Goal: Task Accomplishment & Management: Complete application form

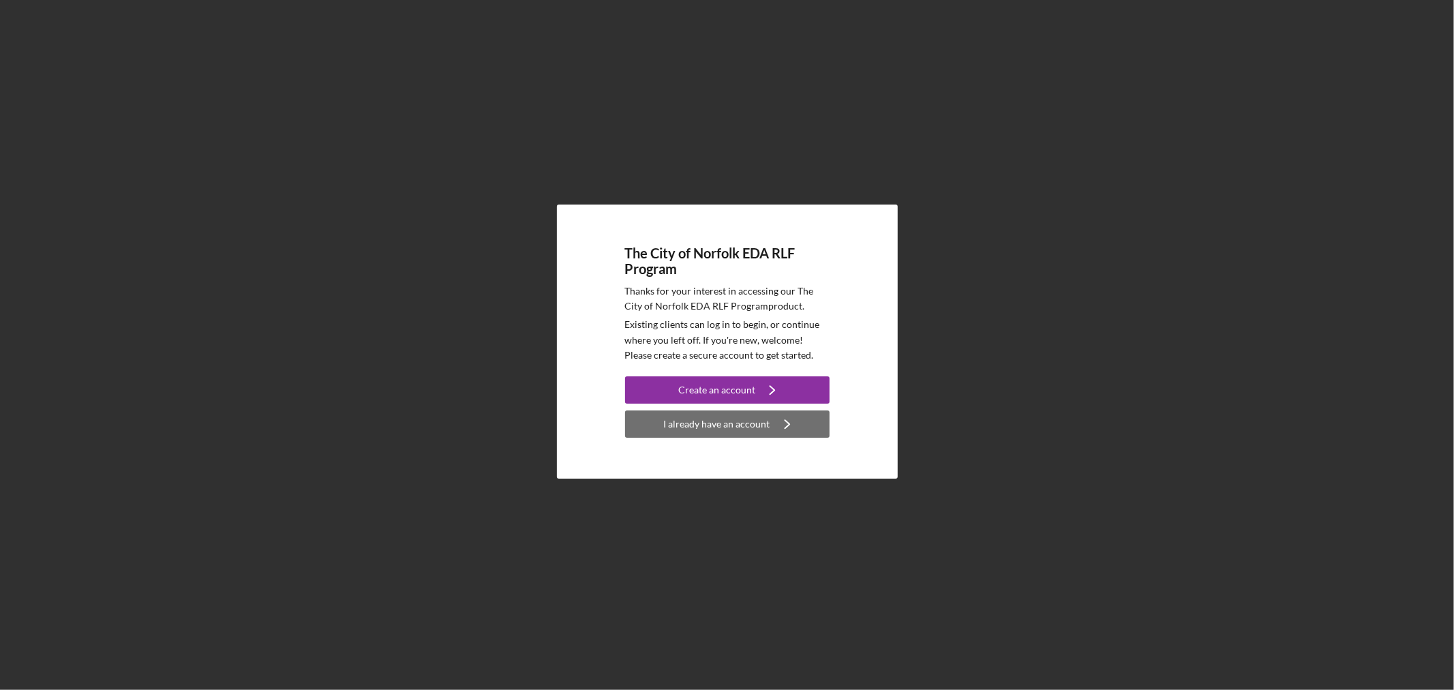
click at [734, 425] on div "I already have an account" at bounding box center [717, 423] width 106 height 27
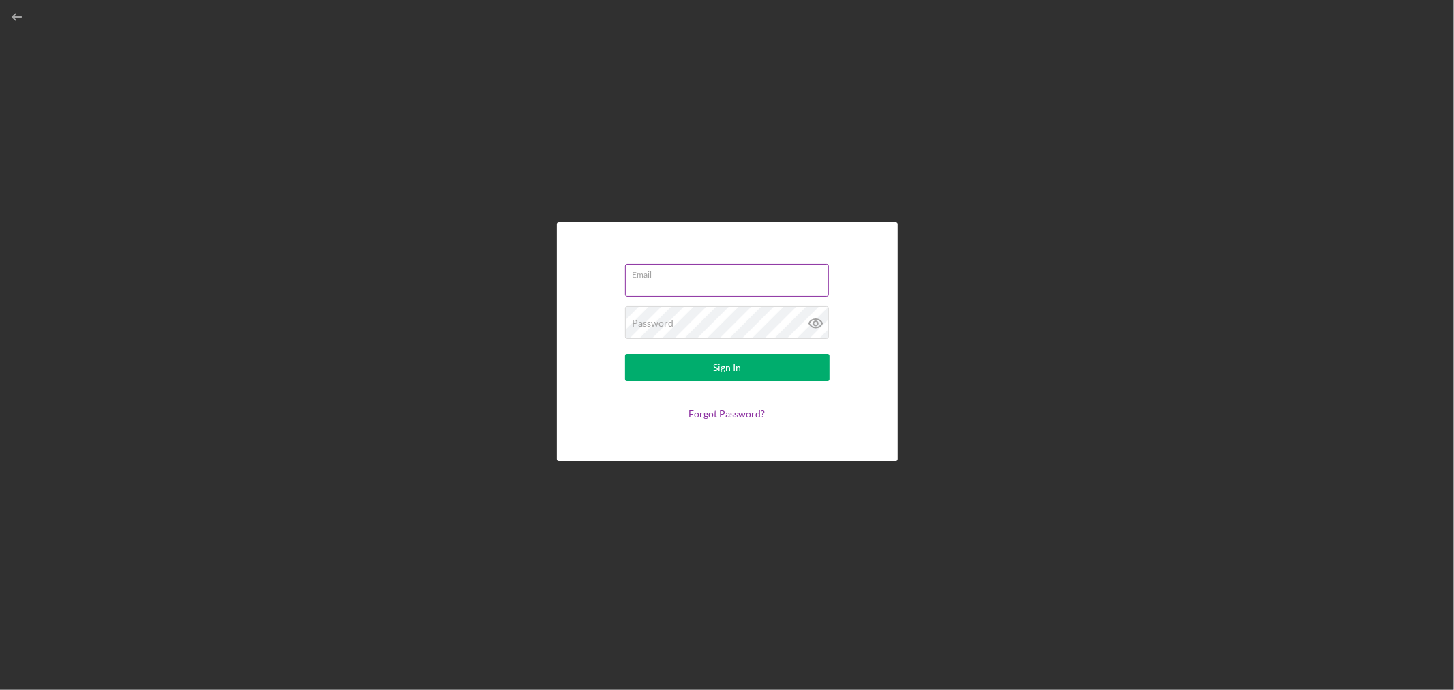
click at [705, 289] on input "Email" at bounding box center [727, 280] width 204 height 33
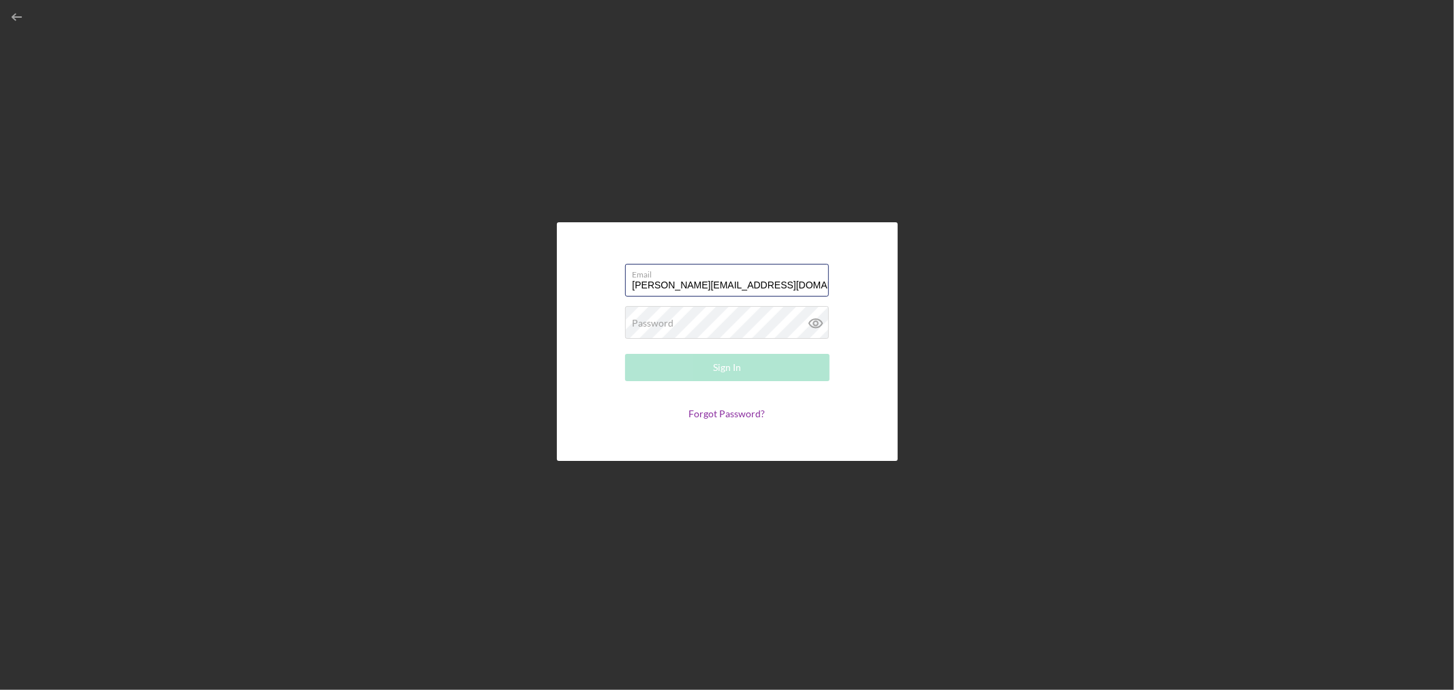
type input "[PERSON_NAME][EMAIL_ADDRESS][DOMAIN_NAME]"
click at [625, 354] on button "Sign In" at bounding box center [727, 367] width 204 height 27
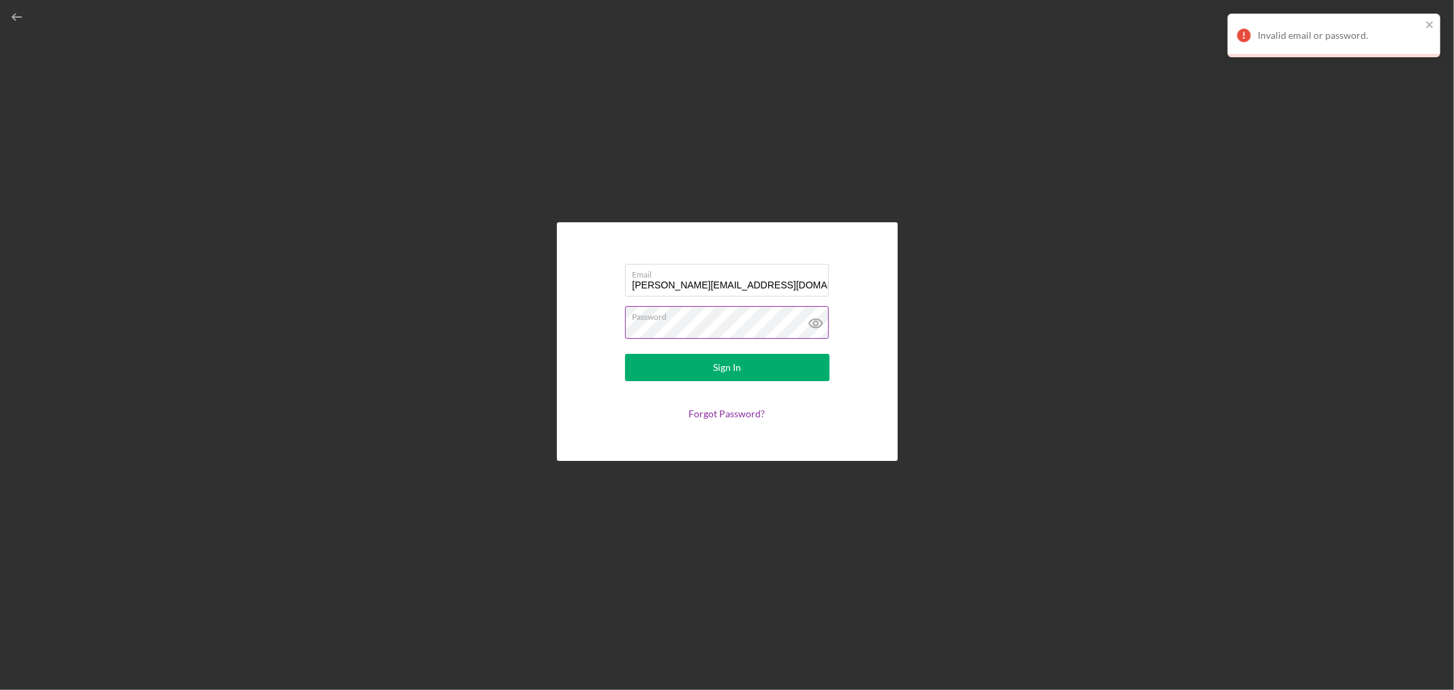
click at [817, 323] on icon at bounding box center [815, 323] width 4 height 4
click at [625, 354] on button "Sign In" at bounding box center [727, 367] width 204 height 27
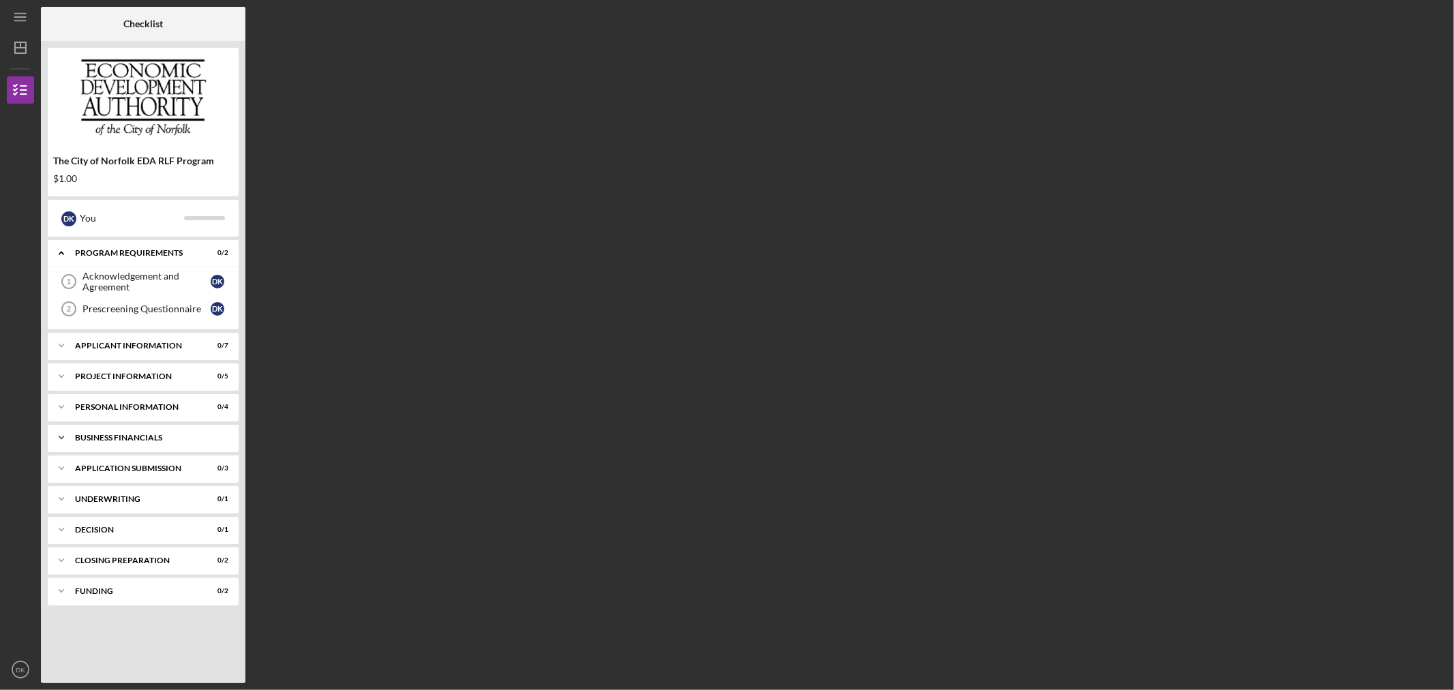
click at [110, 440] on div "Business Financials" at bounding box center [148, 437] width 147 height 8
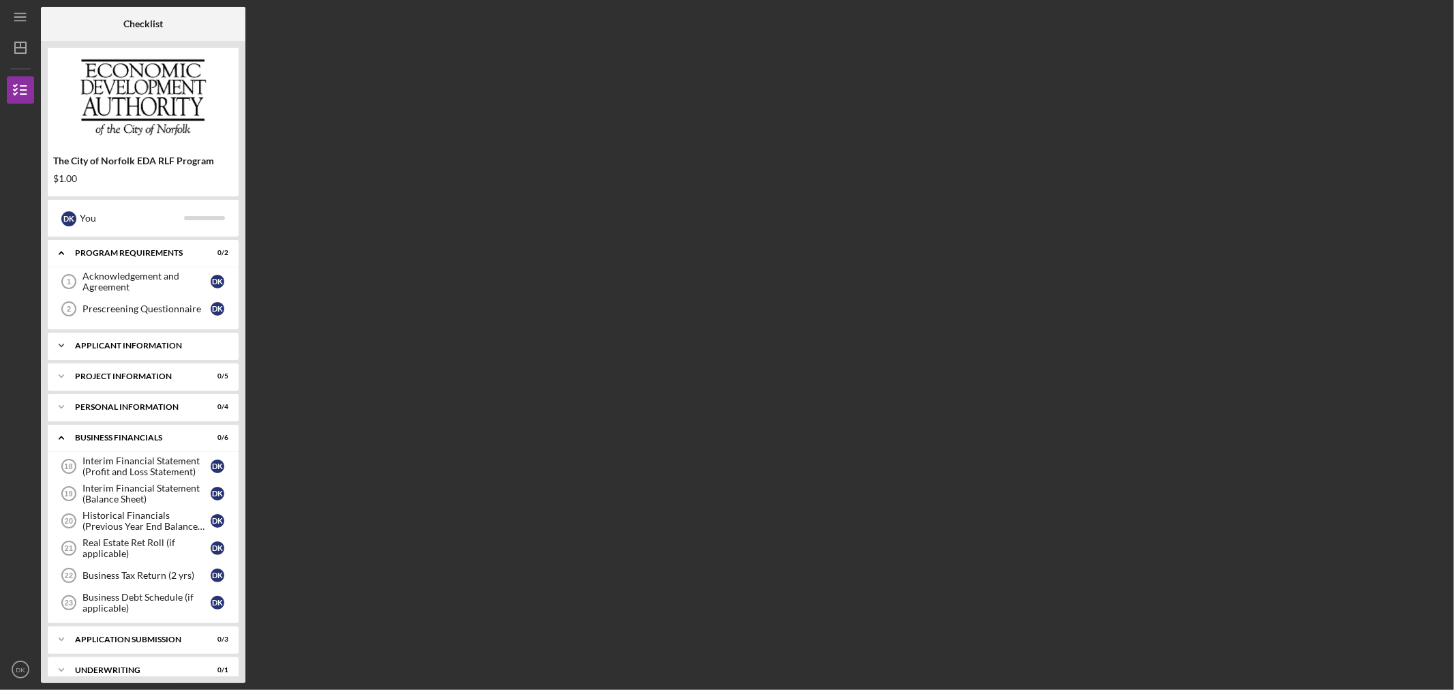
click at [140, 346] on div "APPLICANT INFORMATION" at bounding box center [148, 345] width 147 height 8
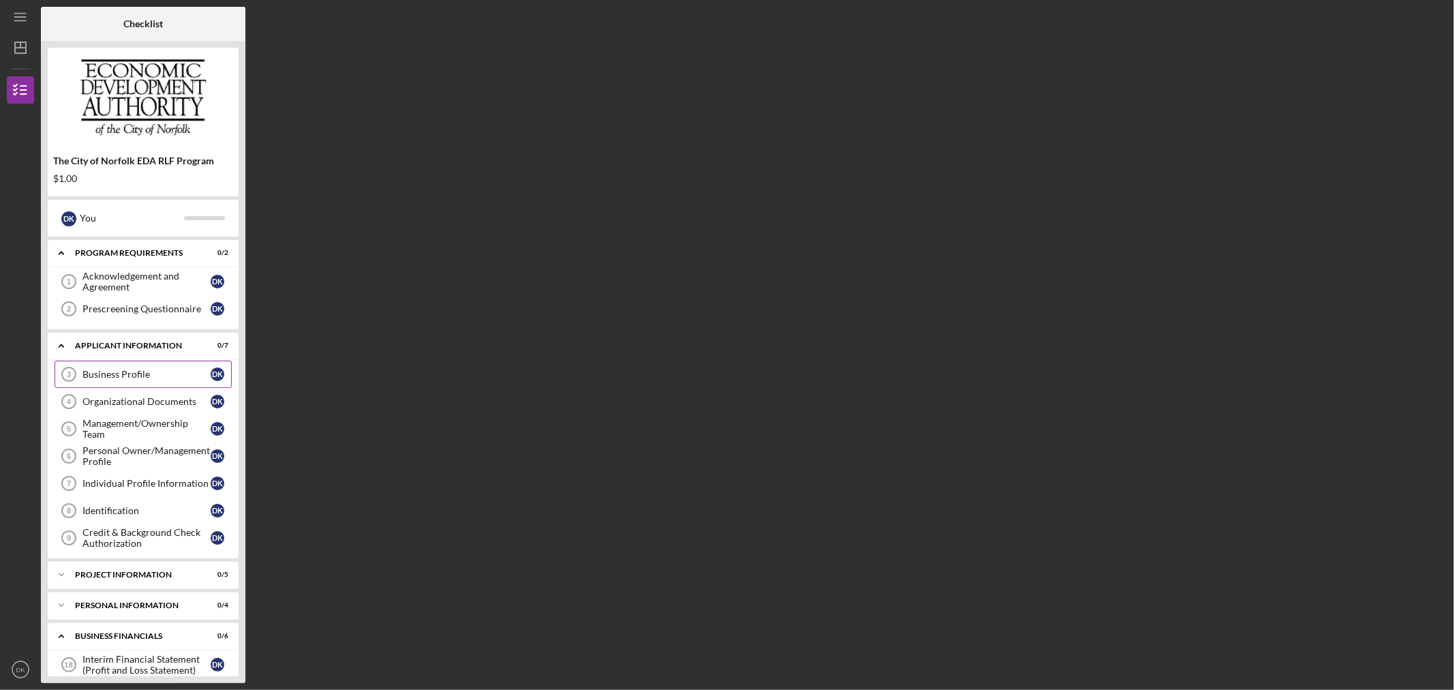
click at [140, 370] on div "Business Profile" at bounding box center [146, 374] width 128 height 11
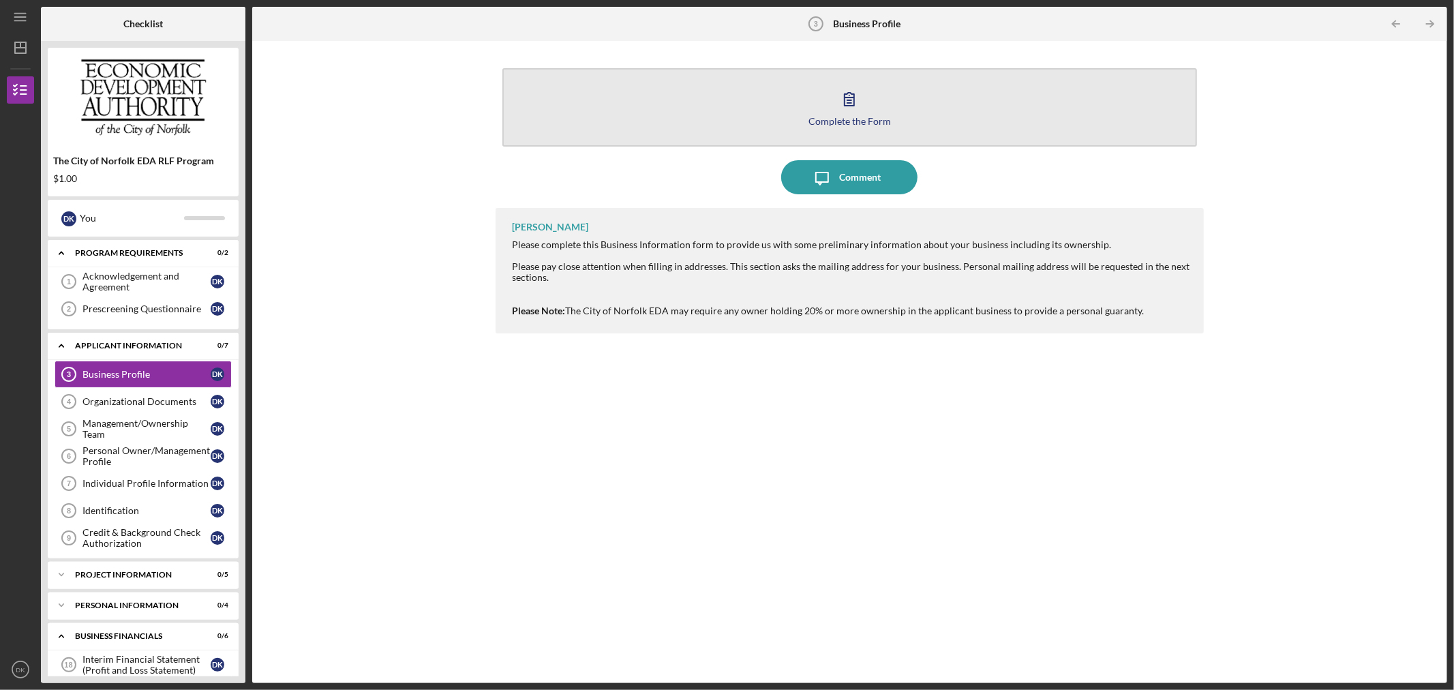
click at [876, 129] on button "Complete the Form Form" at bounding box center [849, 107] width 695 height 78
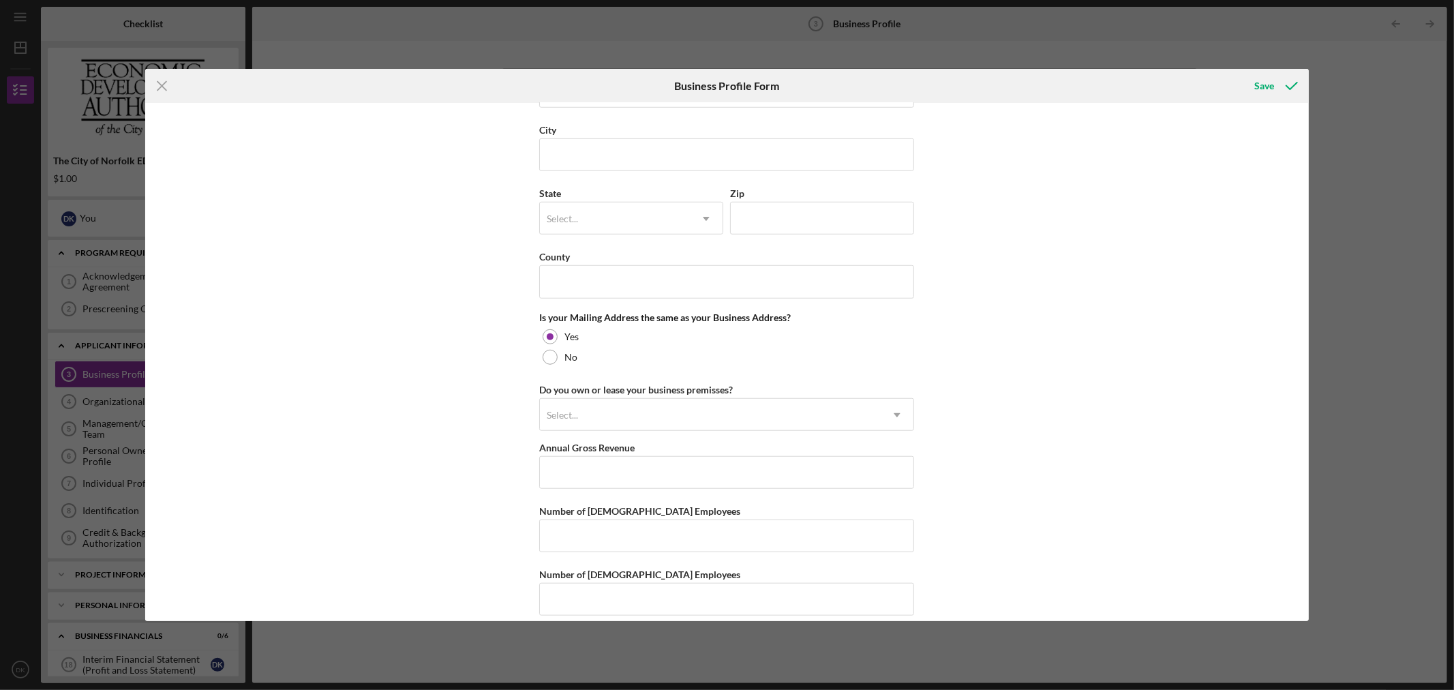
scroll to position [877, 0]
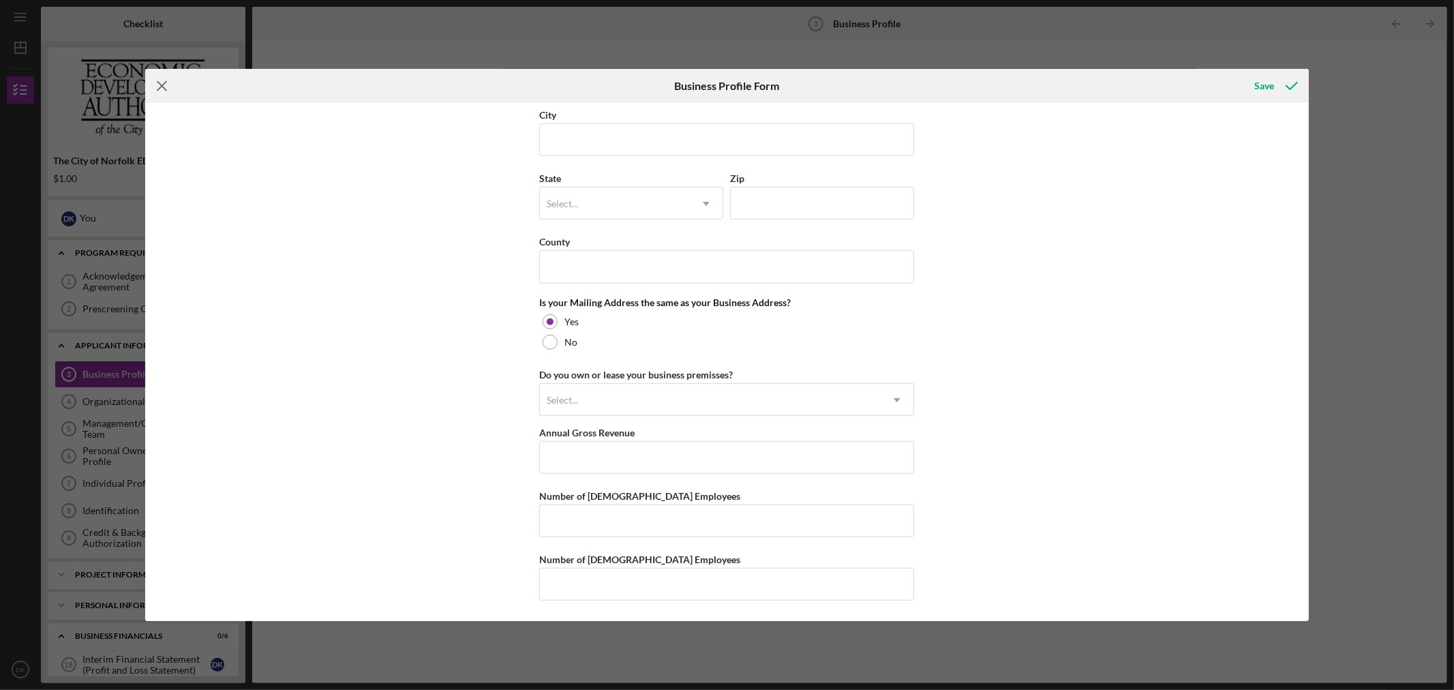
click at [159, 89] on line at bounding box center [161, 86] width 9 height 9
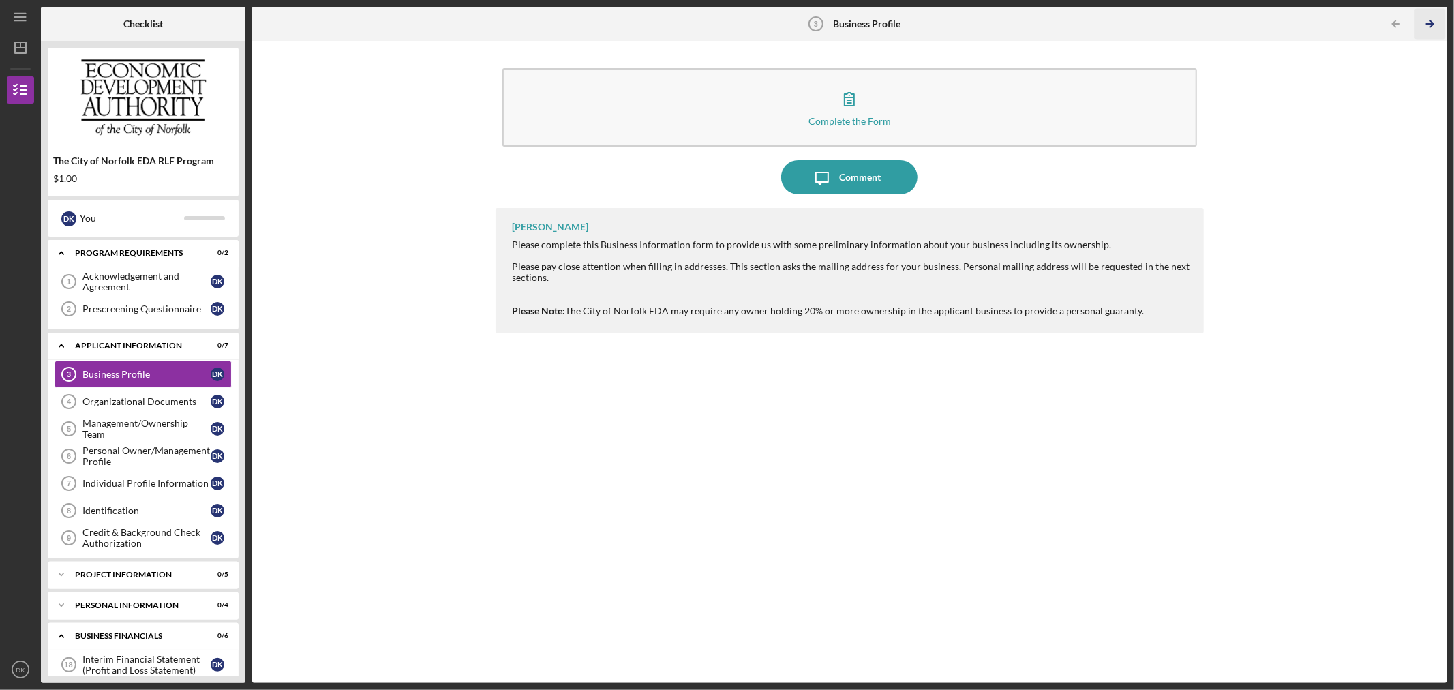
click at [1421, 29] on icon "Icon/Table Pagination Arrow" at bounding box center [1429, 24] width 31 height 31
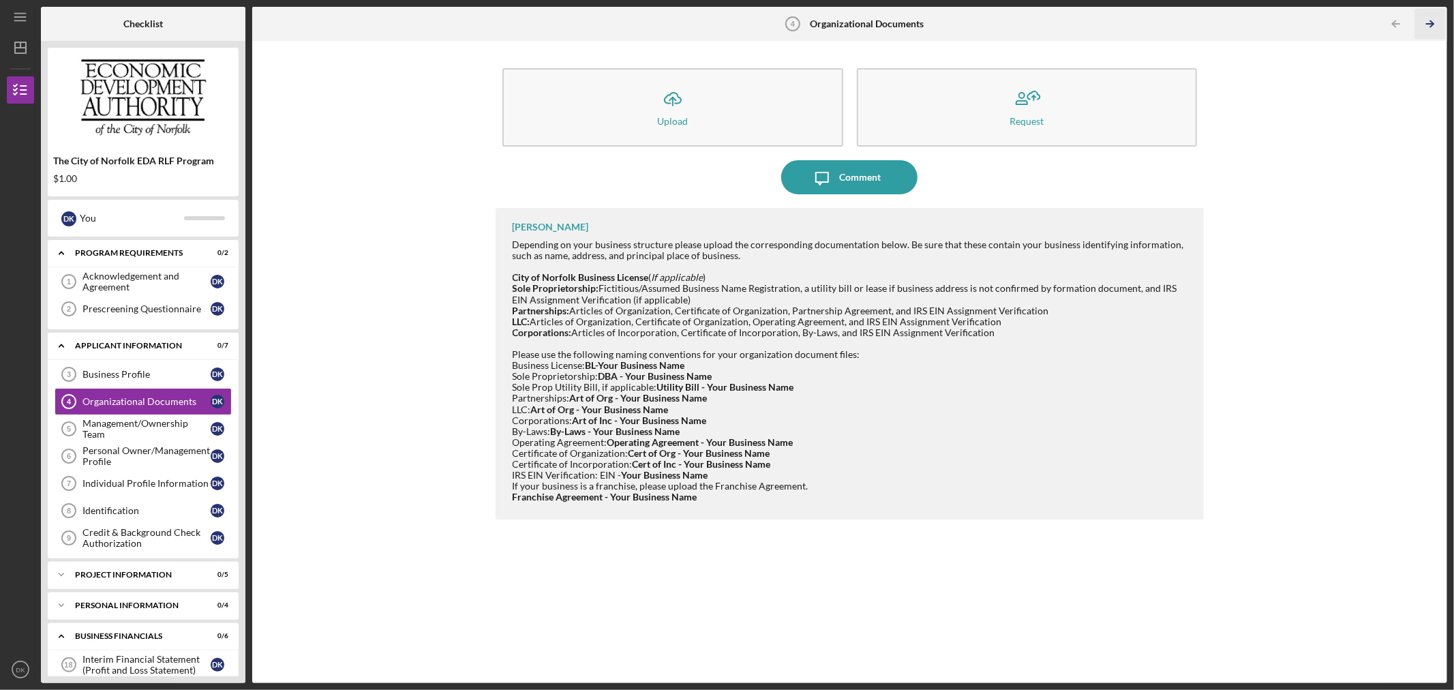
click at [1425, 29] on icon "Icon/Table Pagination Arrow" at bounding box center [1429, 24] width 31 height 31
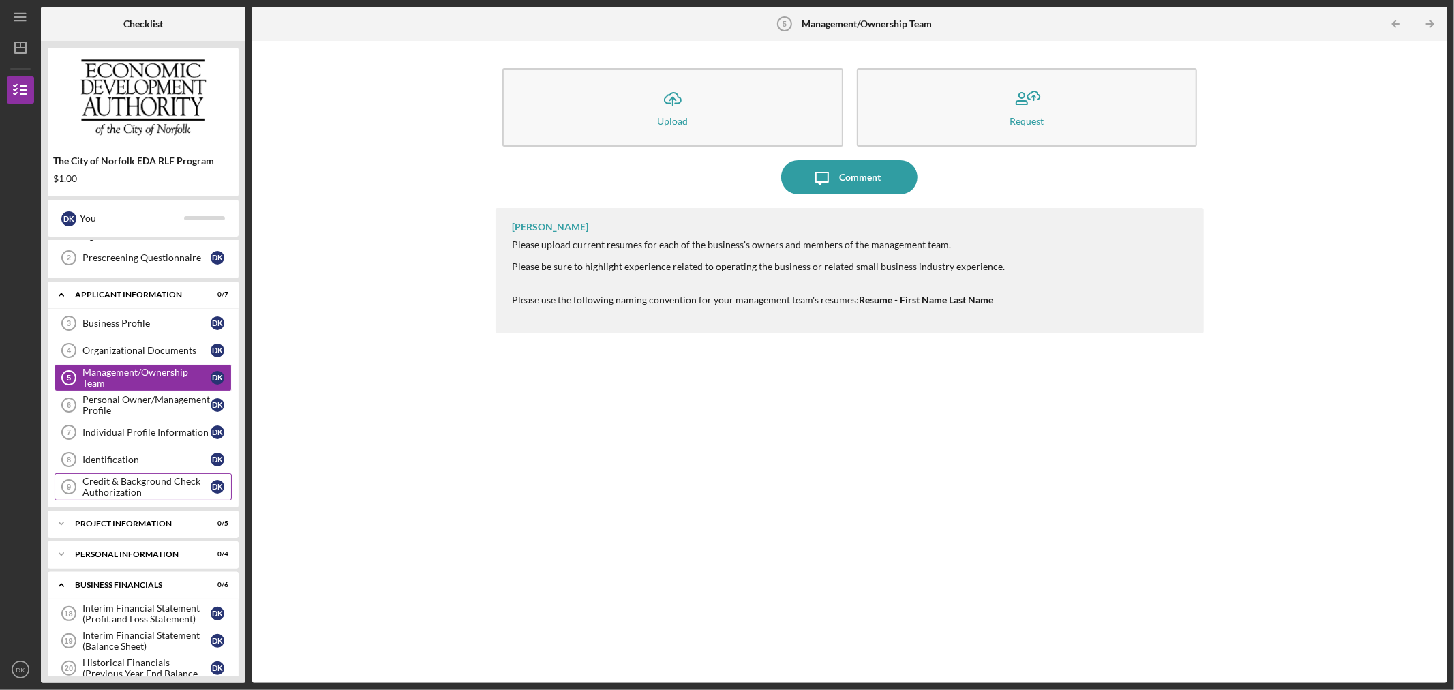
scroll to position [76, 0]
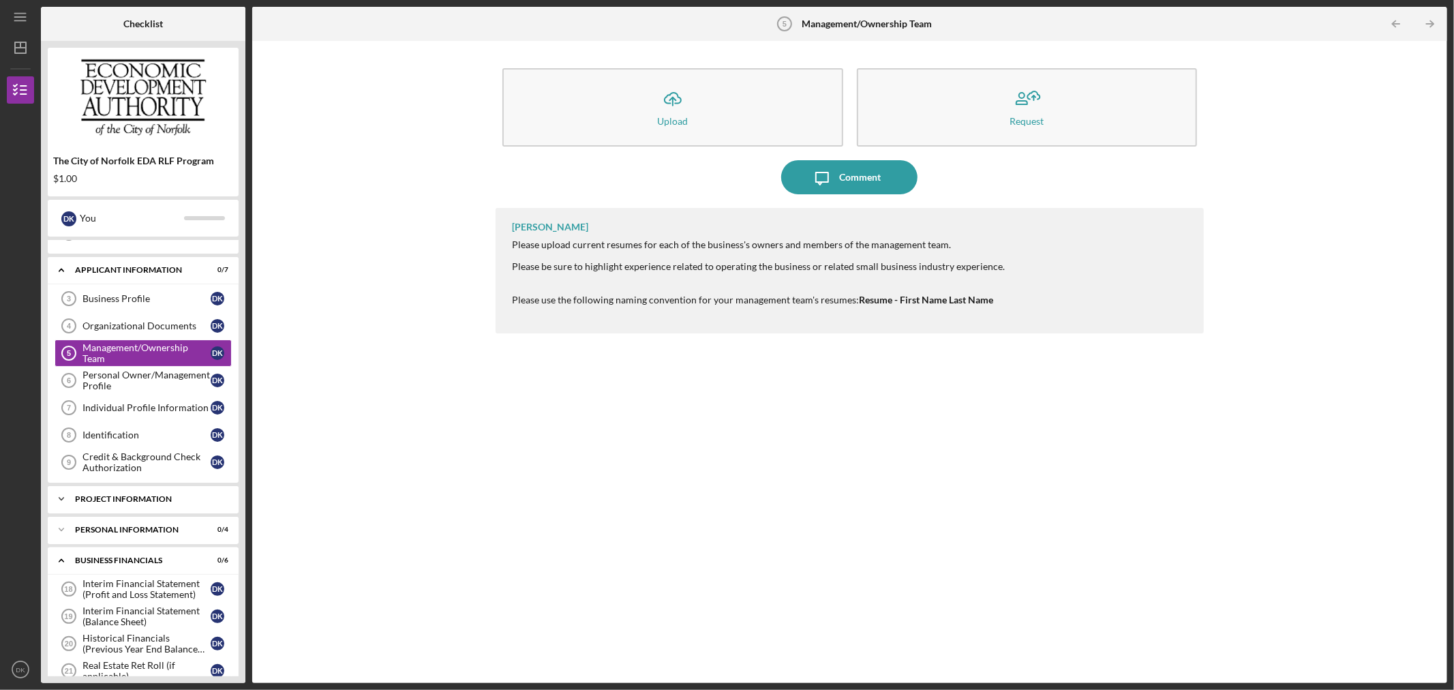
click at [132, 506] on div "Icon/Expander PROJECT INFORMATION 0 / 5" at bounding box center [143, 498] width 191 height 27
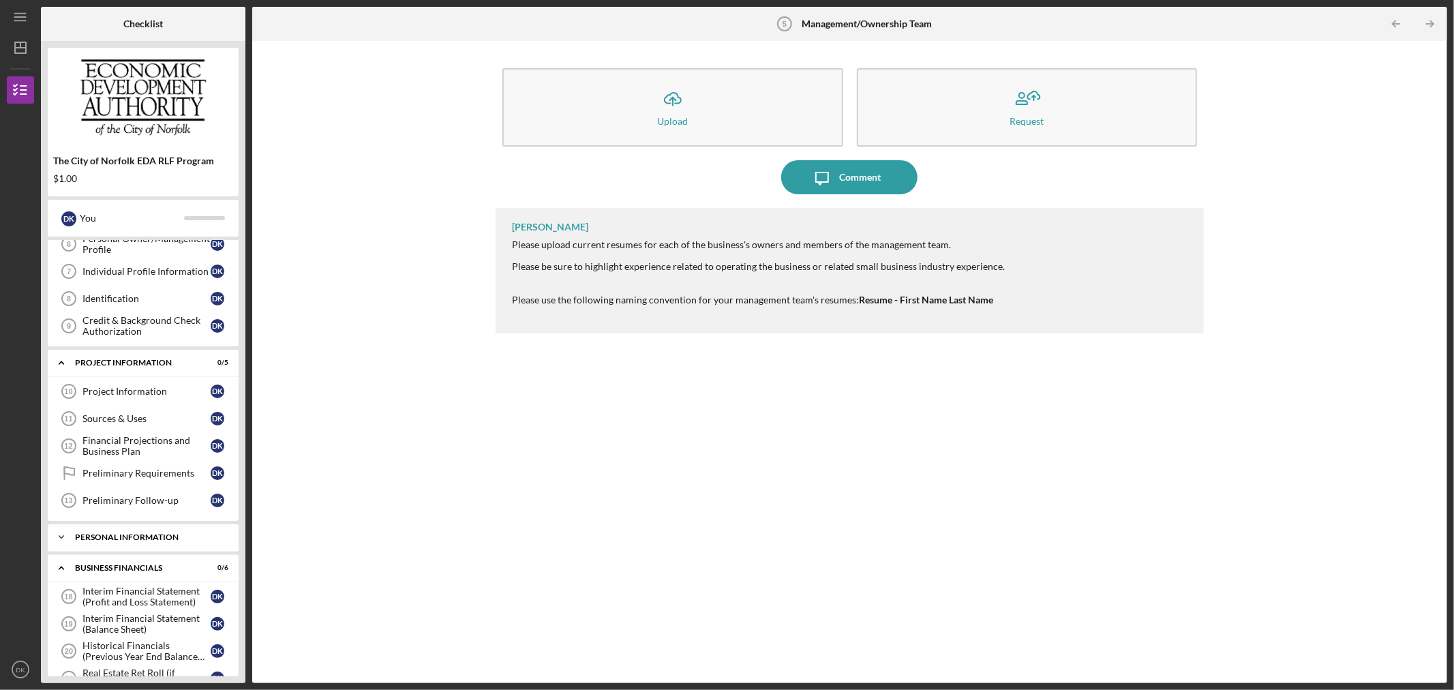
scroll to position [227, 0]
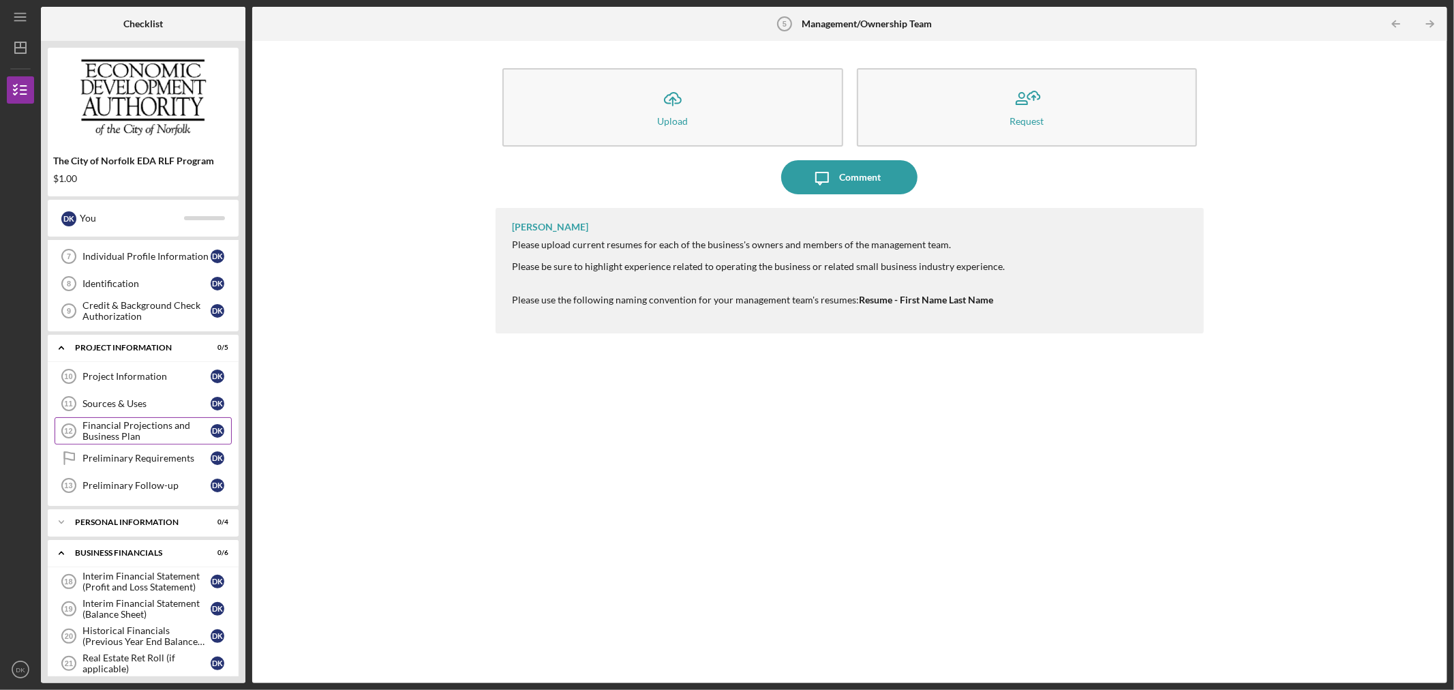
click at [144, 431] on div "Financial Projections and Business Plan" at bounding box center [146, 431] width 128 height 22
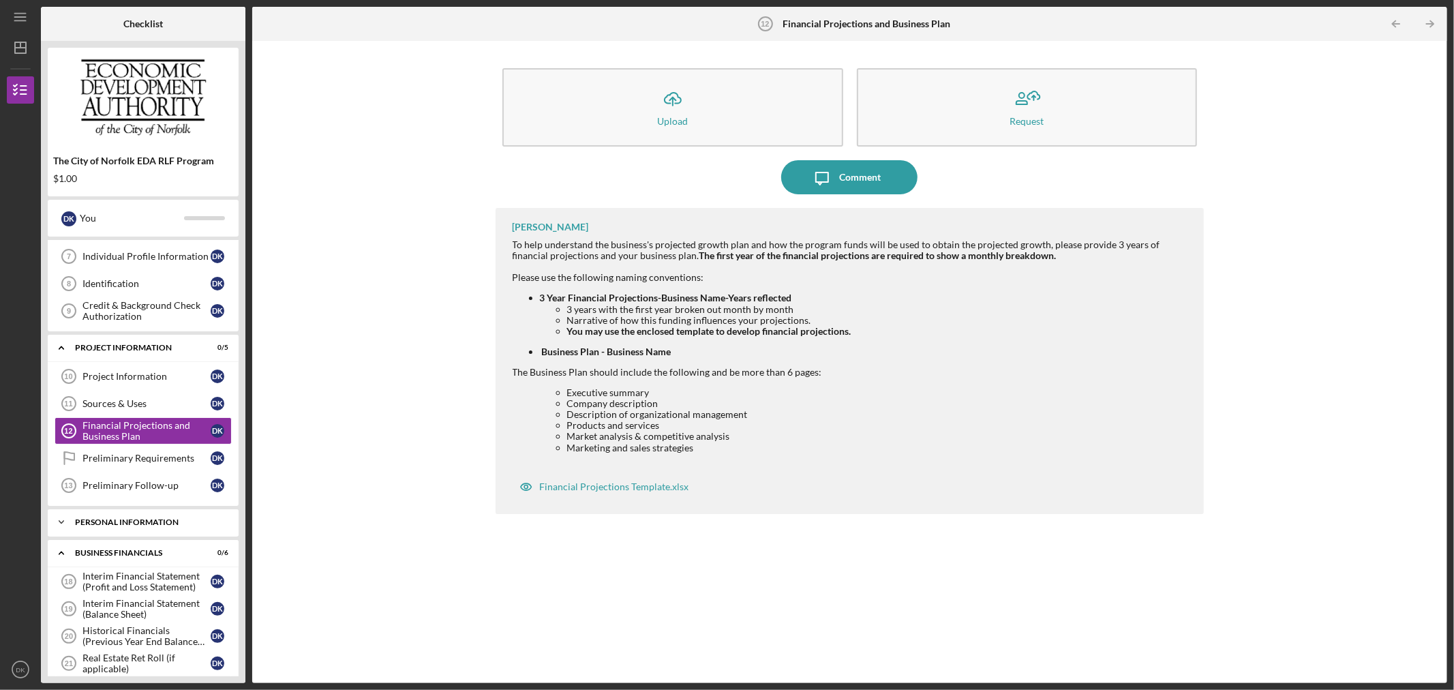
click at [147, 534] on div "Icon/Expander Personal Information 0 / 4" at bounding box center [143, 521] width 191 height 27
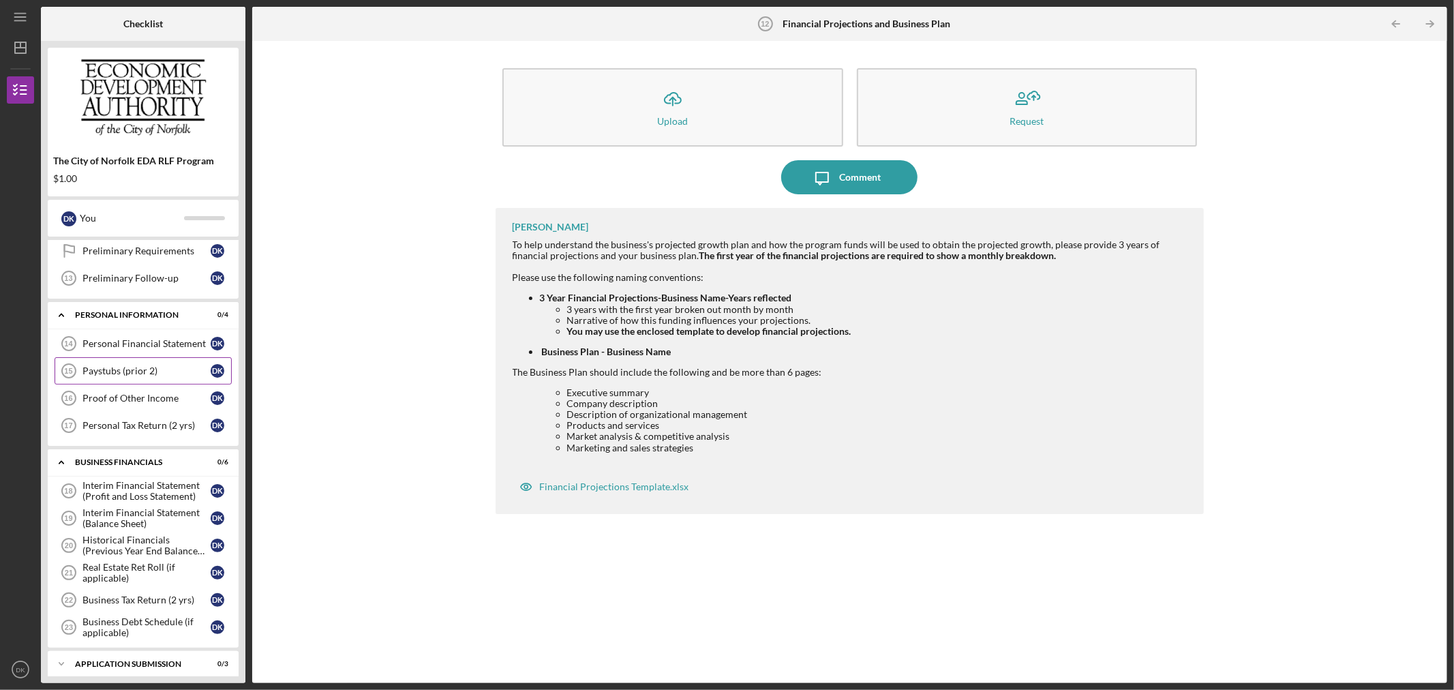
scroll to position [454, 0]
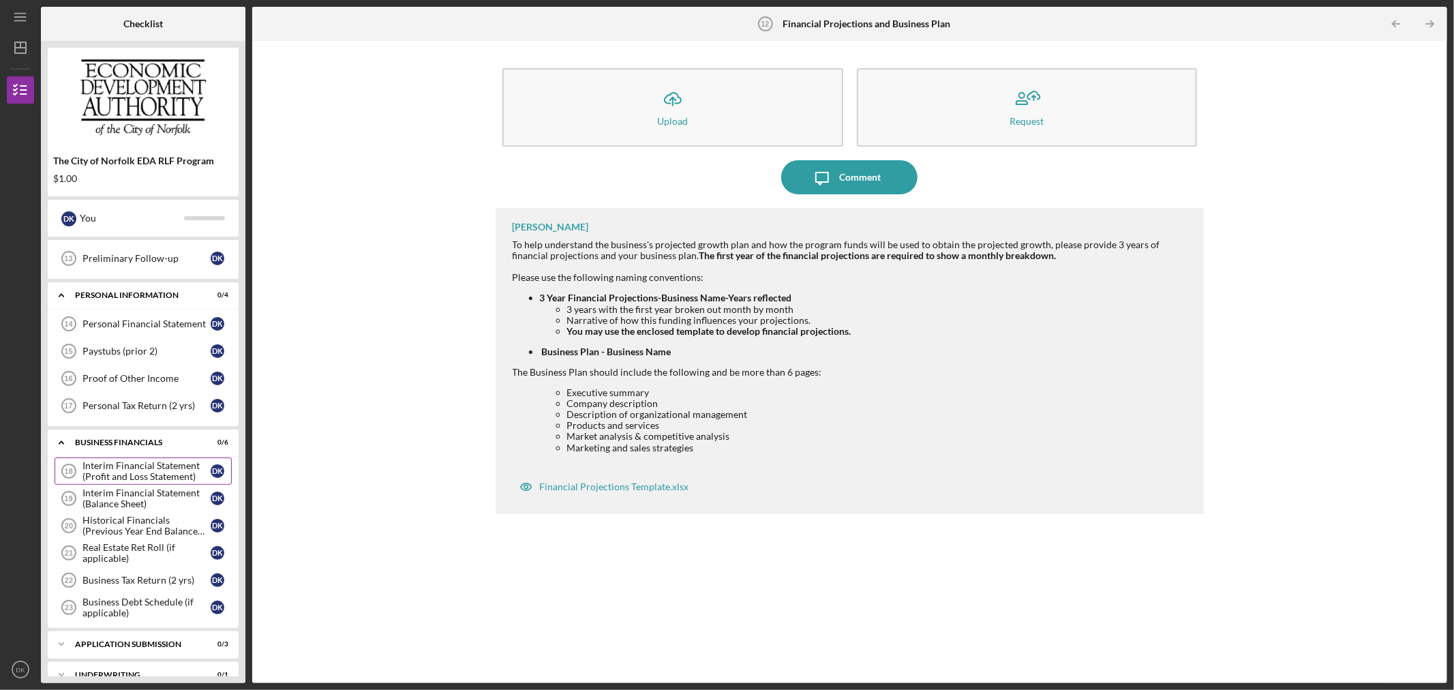
click at [134, 473] on div "Interim Financial Statement (Profit and Loss Statement)" at bounding box center [146, 471] width 128 height 22
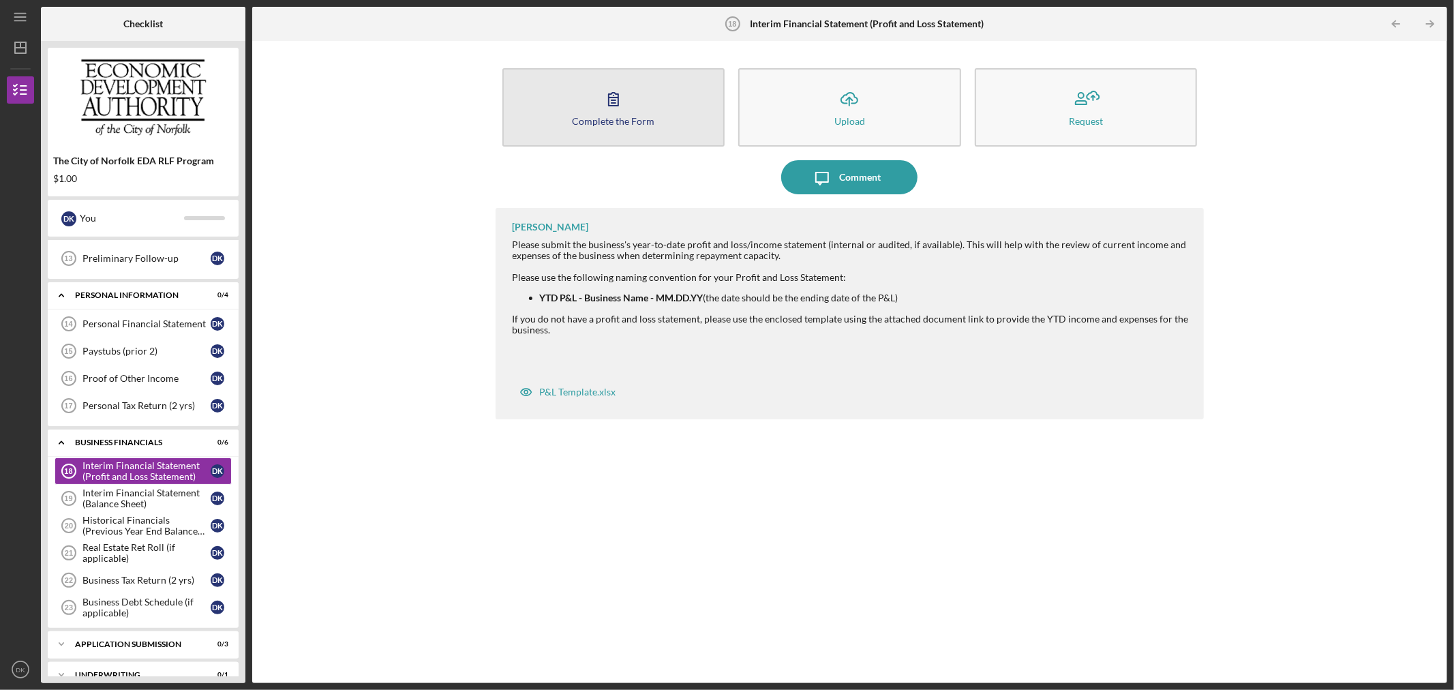
click at [609, 87] on icon "button" at bounding box center [613, 99] width 34 height 34
click at [609, 100] on icon "button" at bounding box center [614, 99] width 10 height 13
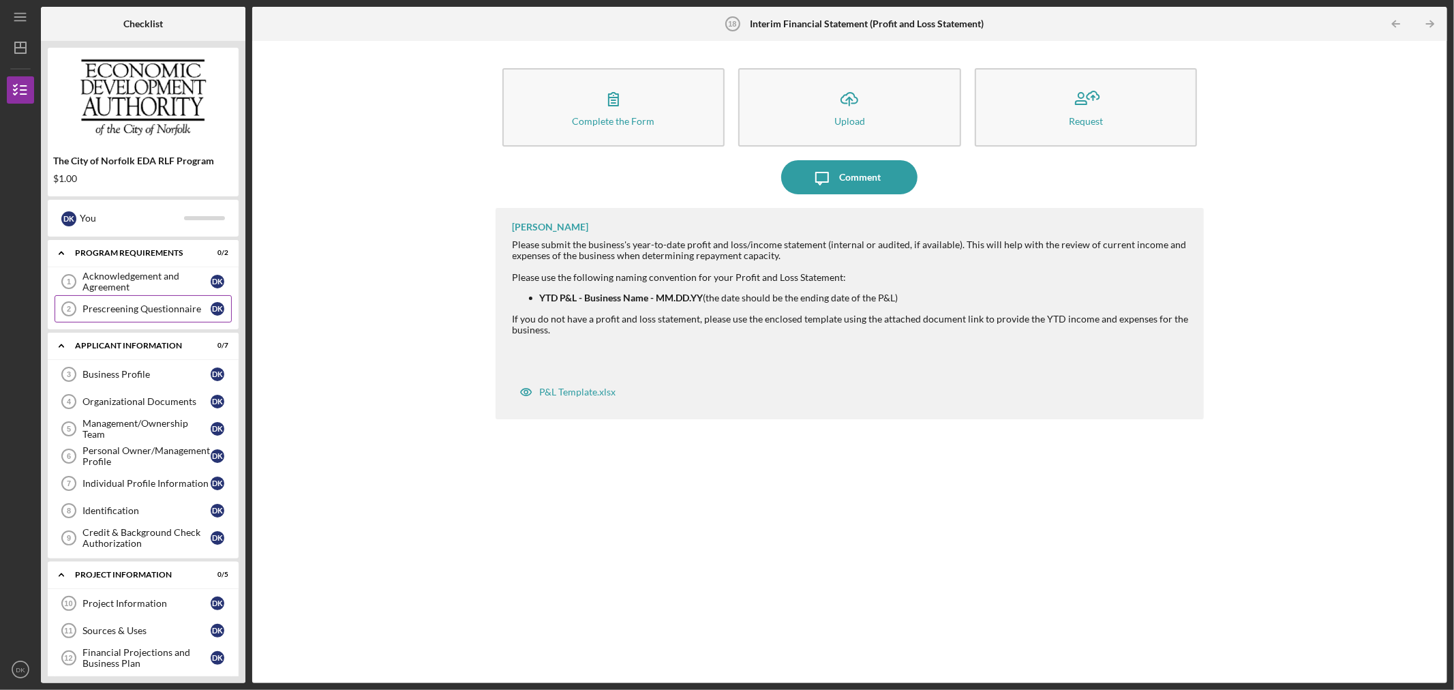
click at [138, 307] on div "Prescreening Questionnaire" at bounding box center [146, 308] width 128 height 11
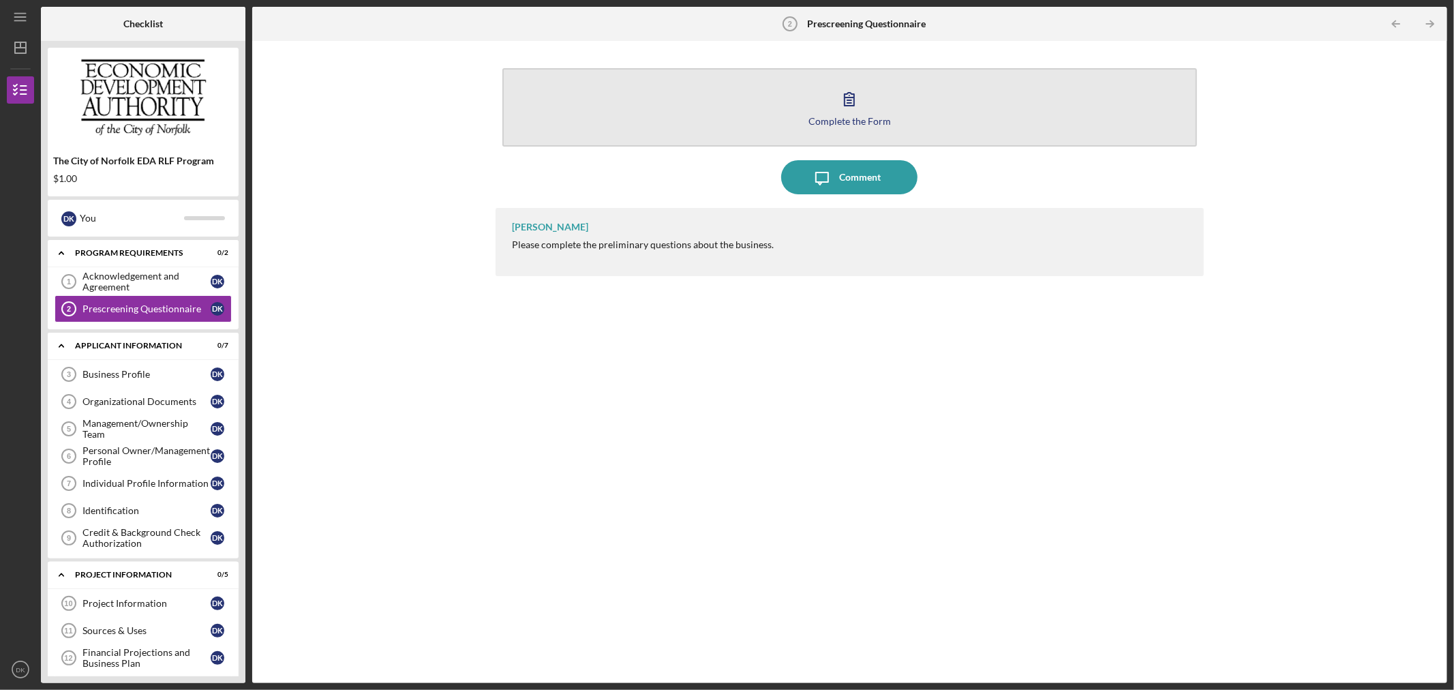
click at [816, 112] on button "Complete the Form Form" at bounding box center [849, 107] width 695 height 78
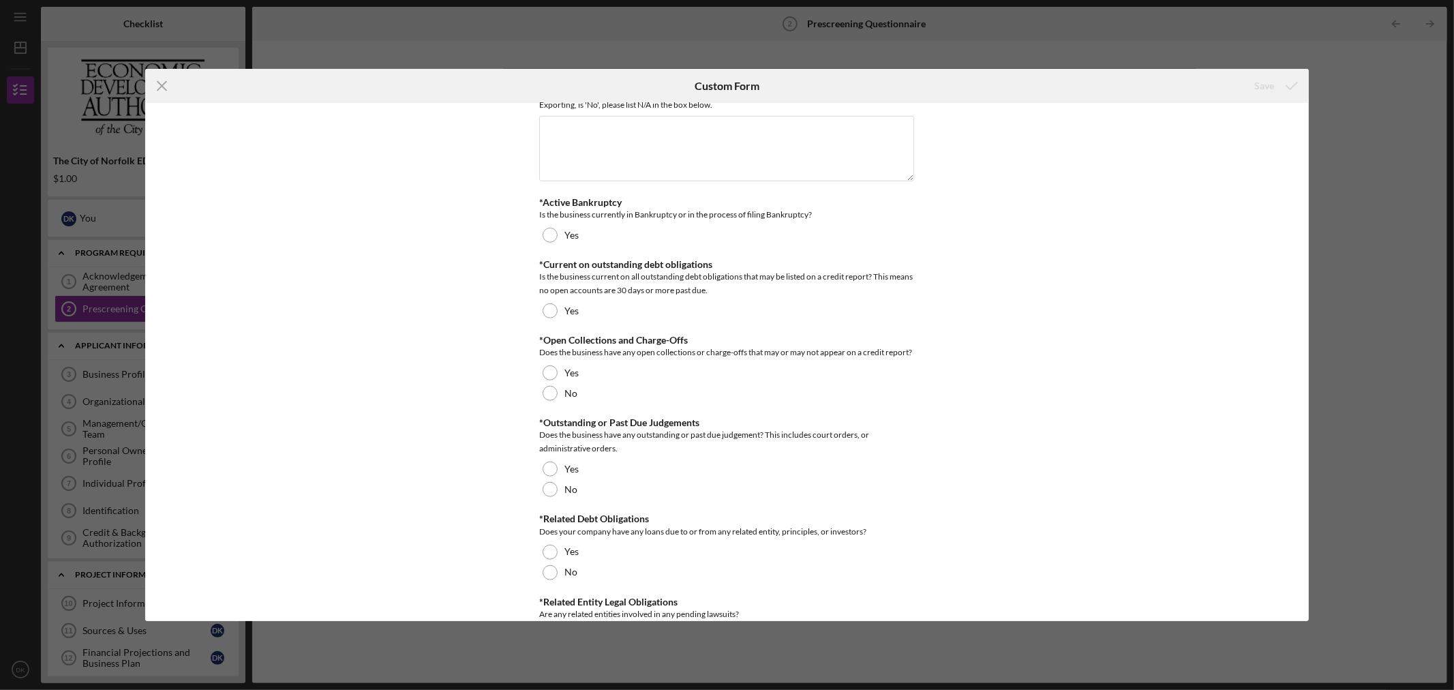
scroll to position [1026, 0]
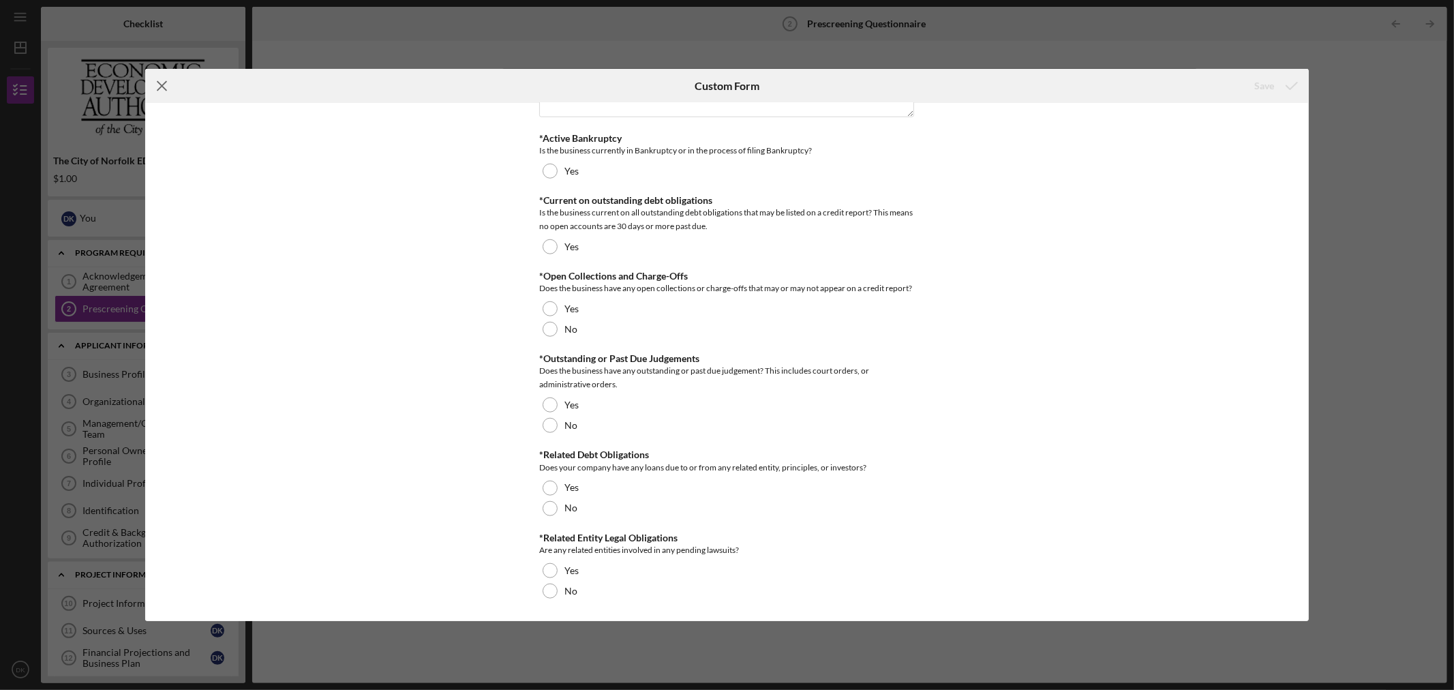
click at [161, 89] on icon "Icon/Menu Close" at bounding box center [162, 86] width 34 height 34
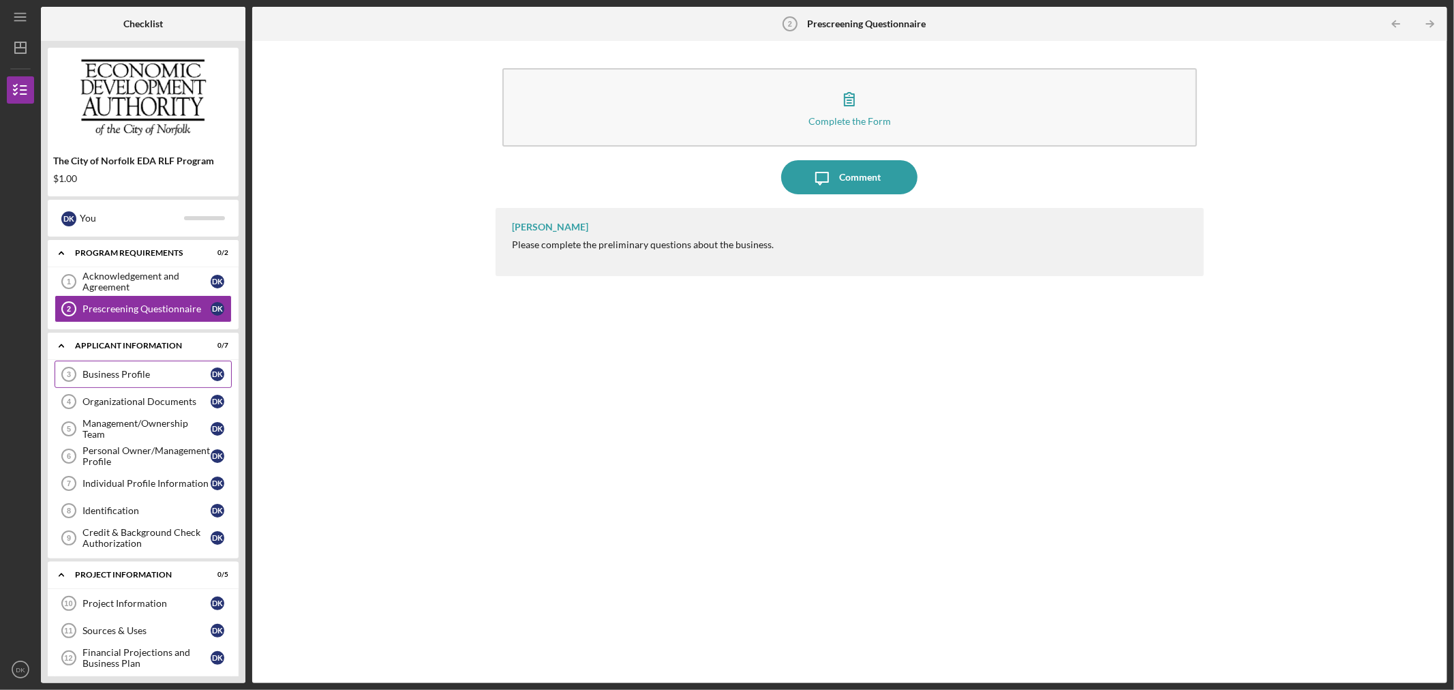
click at [127, 386] on link "Business Profile 3 Business Profile D K" at bounding box center [143, 374] width 177 height 27
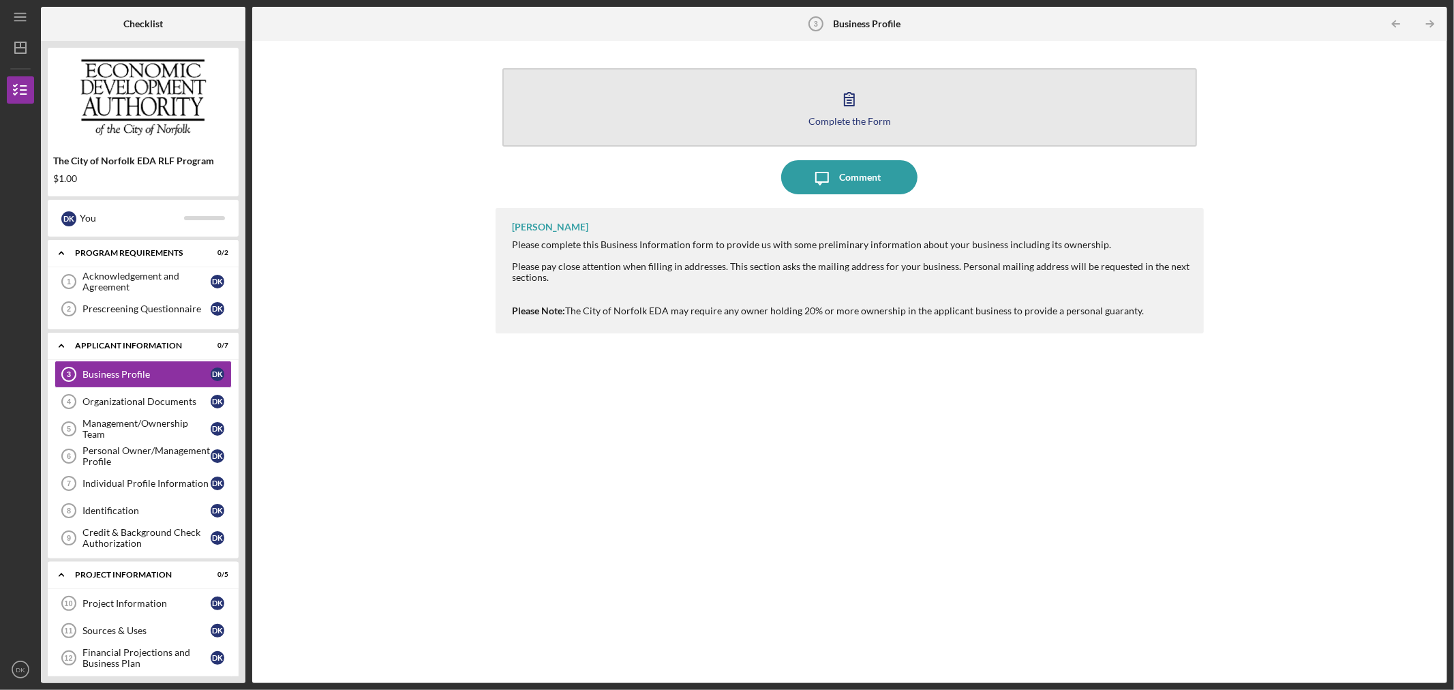
click at [888, 107] on button "Complete the Form Form" at bounding box center [849, 107] width 695 height 78
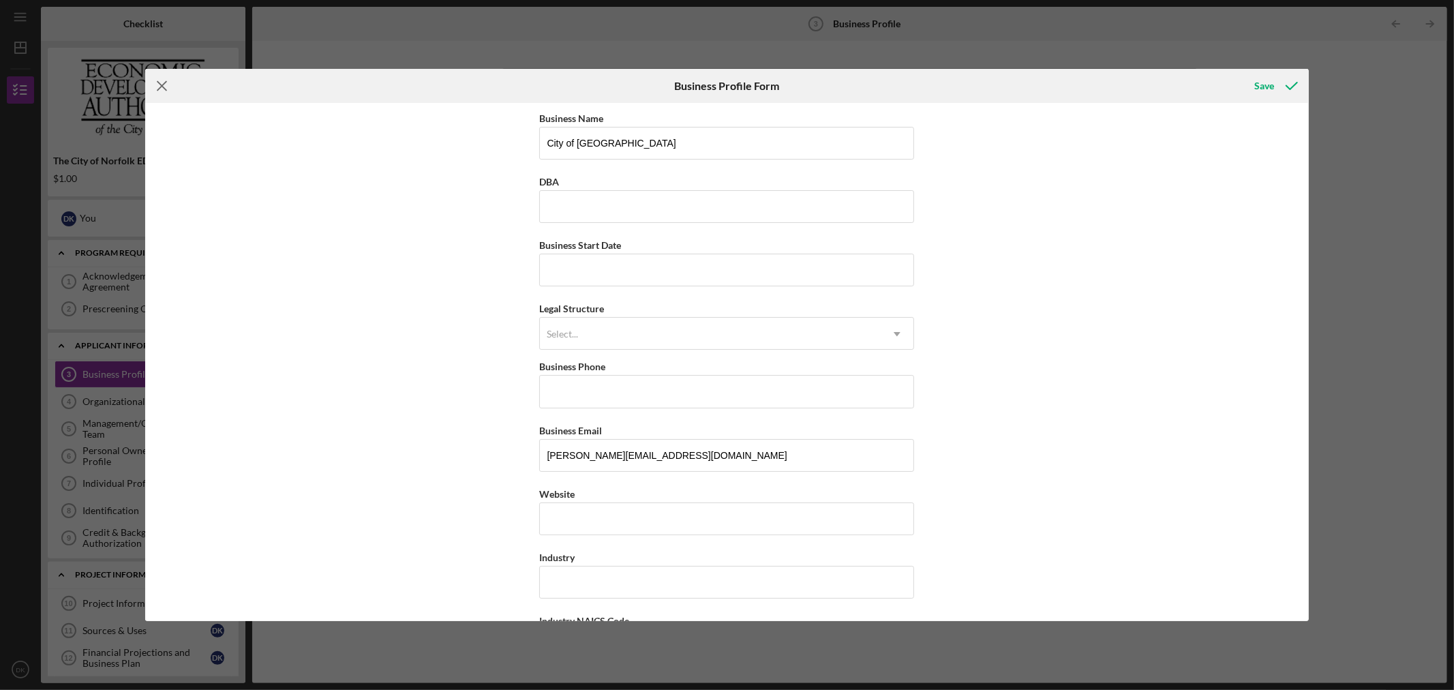
click at [155, 89] on icon "Icon/Menu Close" at bounding box center [162, 86] width 34 height 34
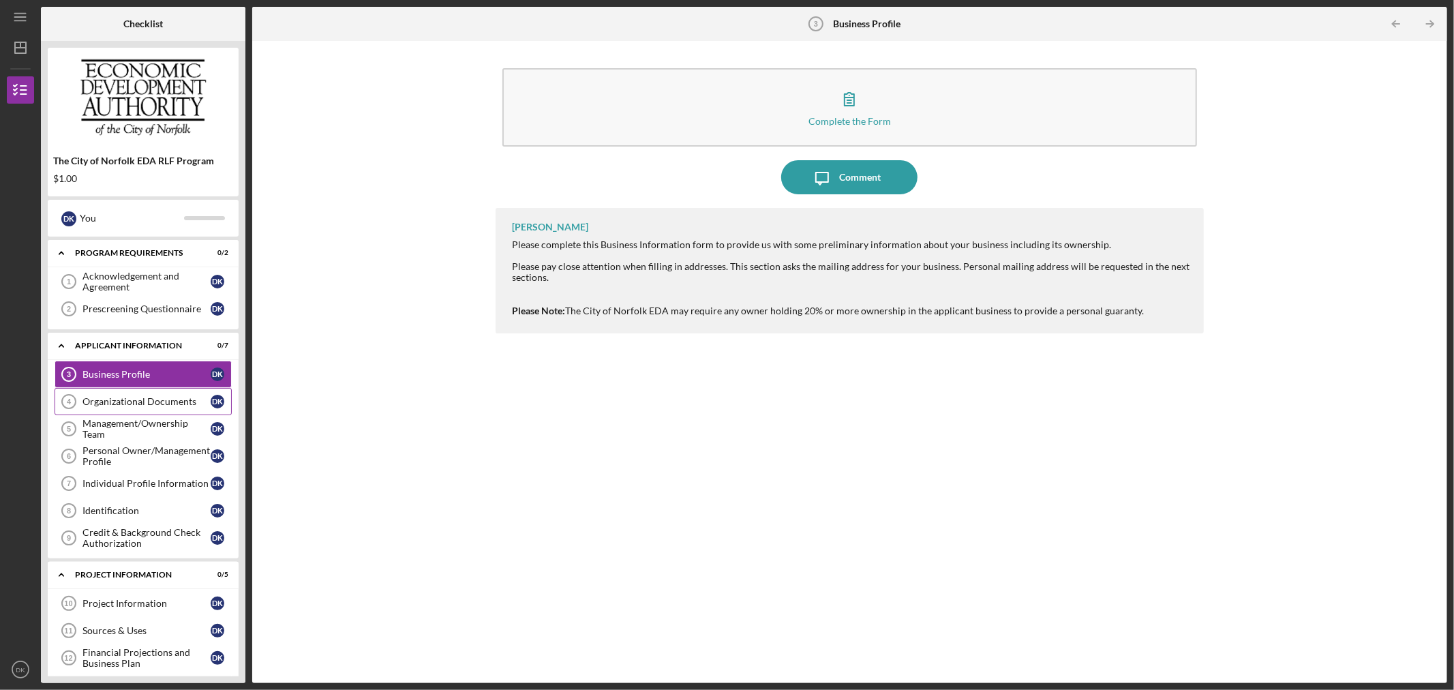
click at [125, 409] on link "Organizational Documents 4 Organizational Documents D K" at bounding box center [143, 401] width 177 height 27
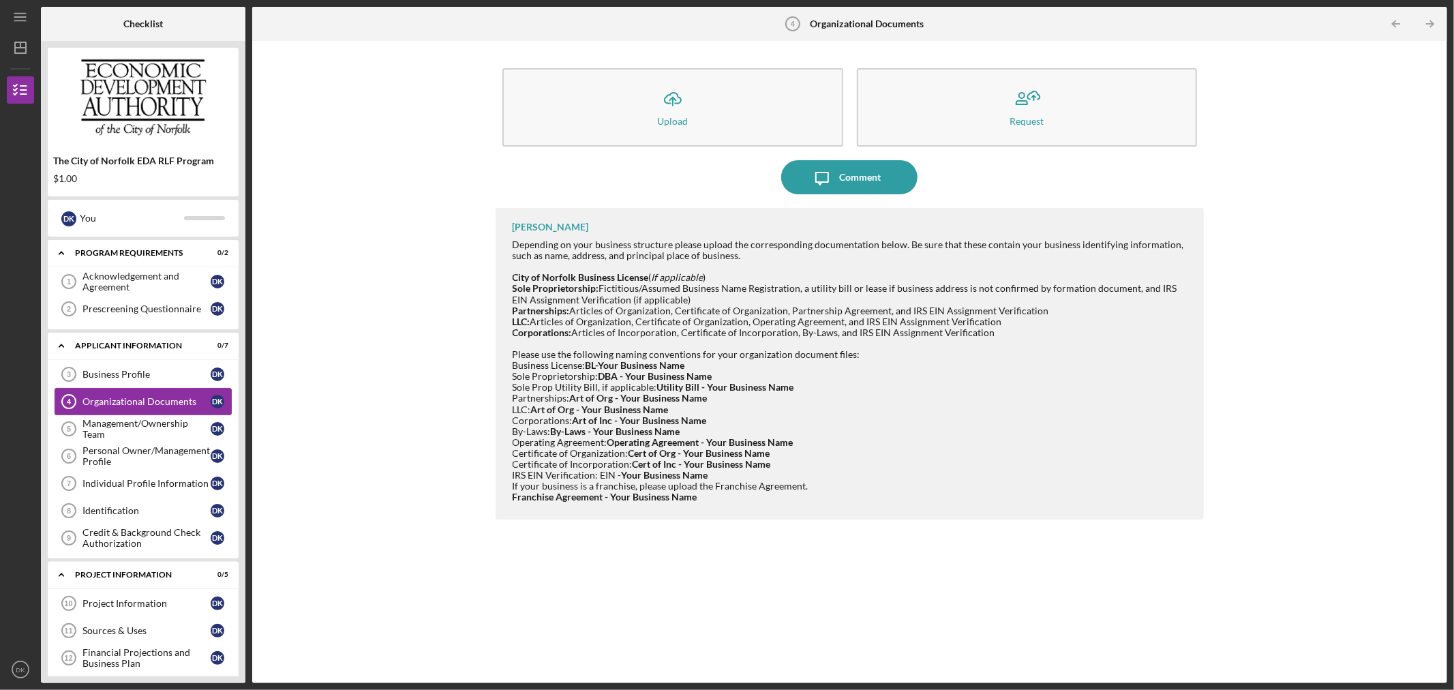
click at [104, 410] on link "Organizational Documents 4 Organizational Documents D K" at bounding box center [143, 401] width 177 height 27
click at [103, 423] on div "Management/Ownership Team" at bounding box center [146, 429] width 128 height 22
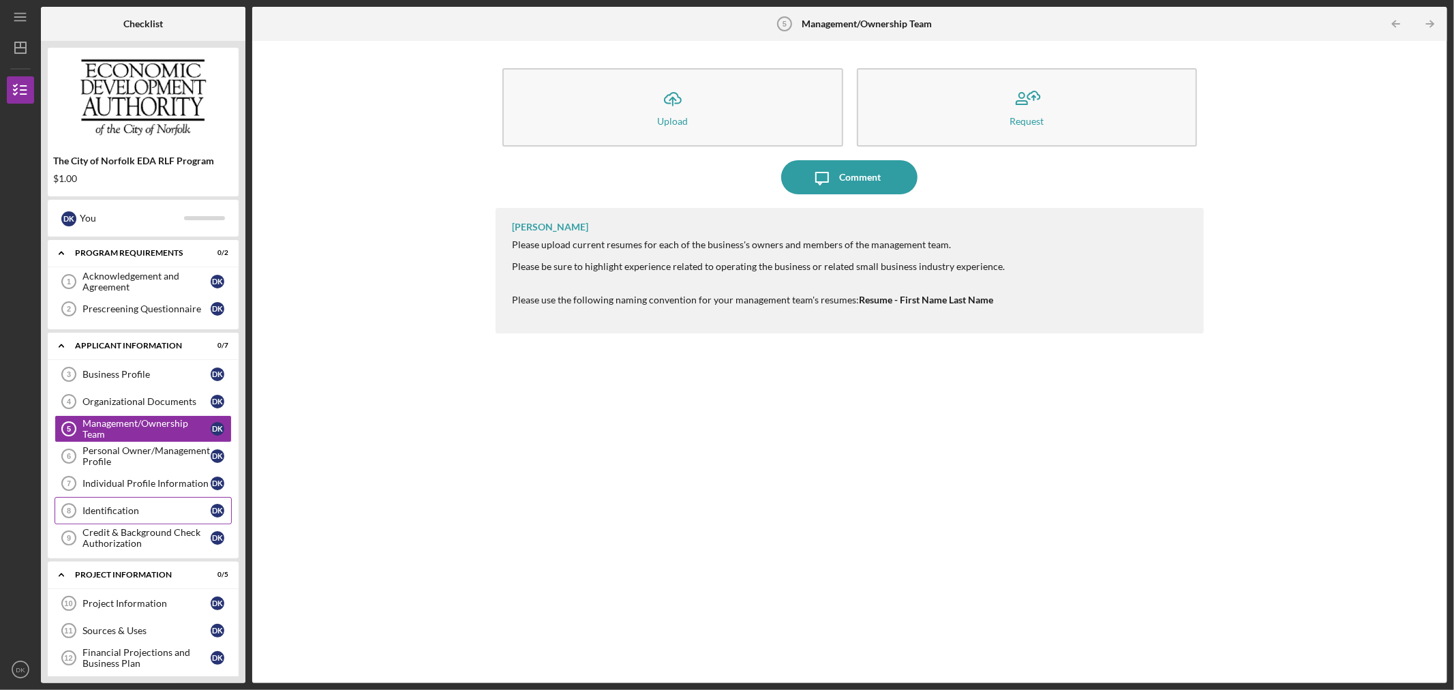
click at [105, 513] on div "Identification" at bounding box center [146, 510] width 128 height 11
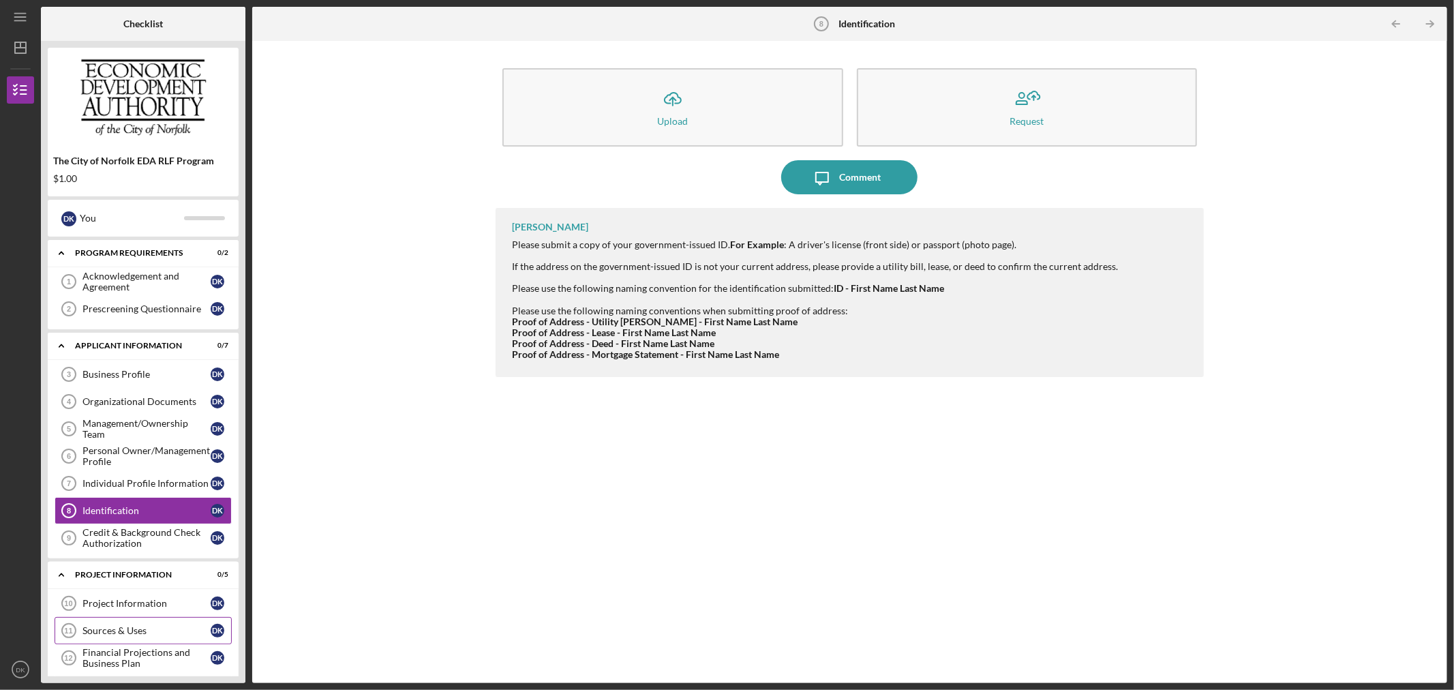
click at [110, 618] on link "Sources & Uses 11 Sources & Uses D K" at bounding box center [143, 630] width 177 height 27
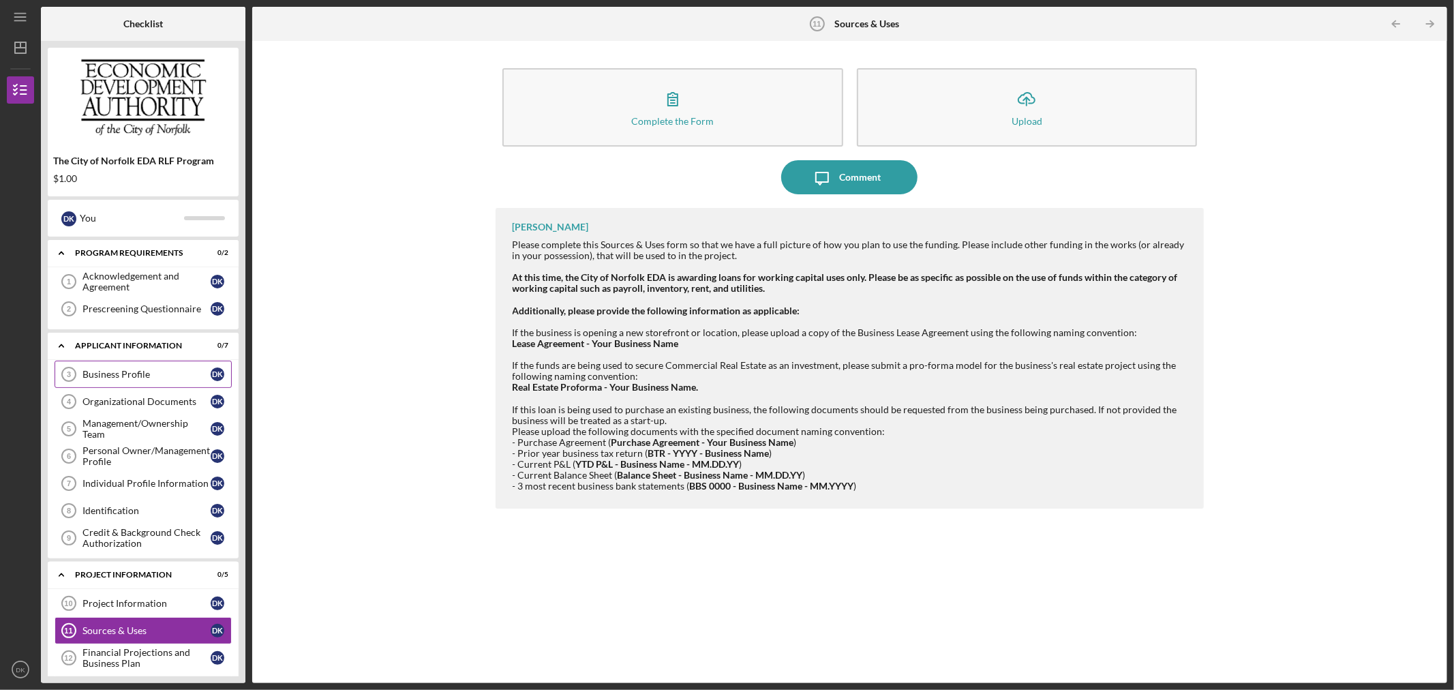
click at [113, 376] on div "Business Profile" at bounding box center [146, 374] width 128 height 11
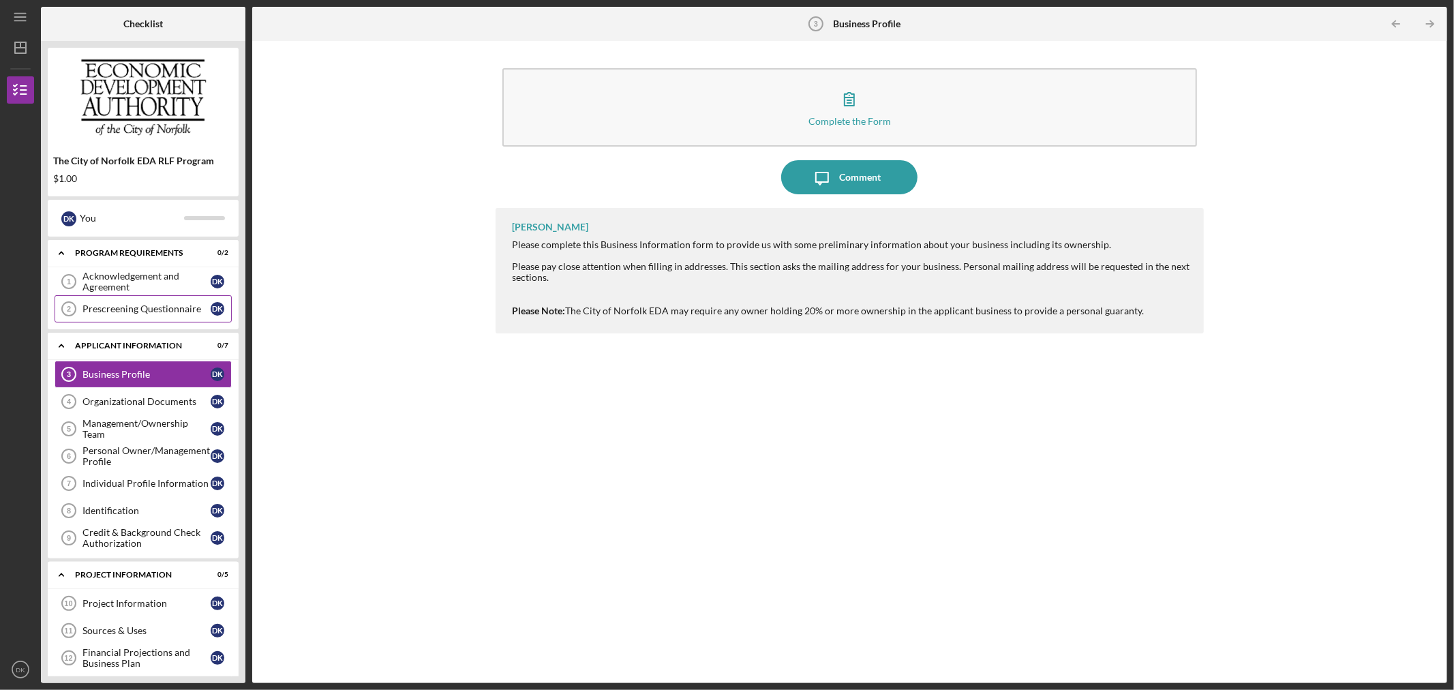
click at [119, 309] on div "Prescreening Questionnaire" at bounding box center [146, 308] width 128 height 11
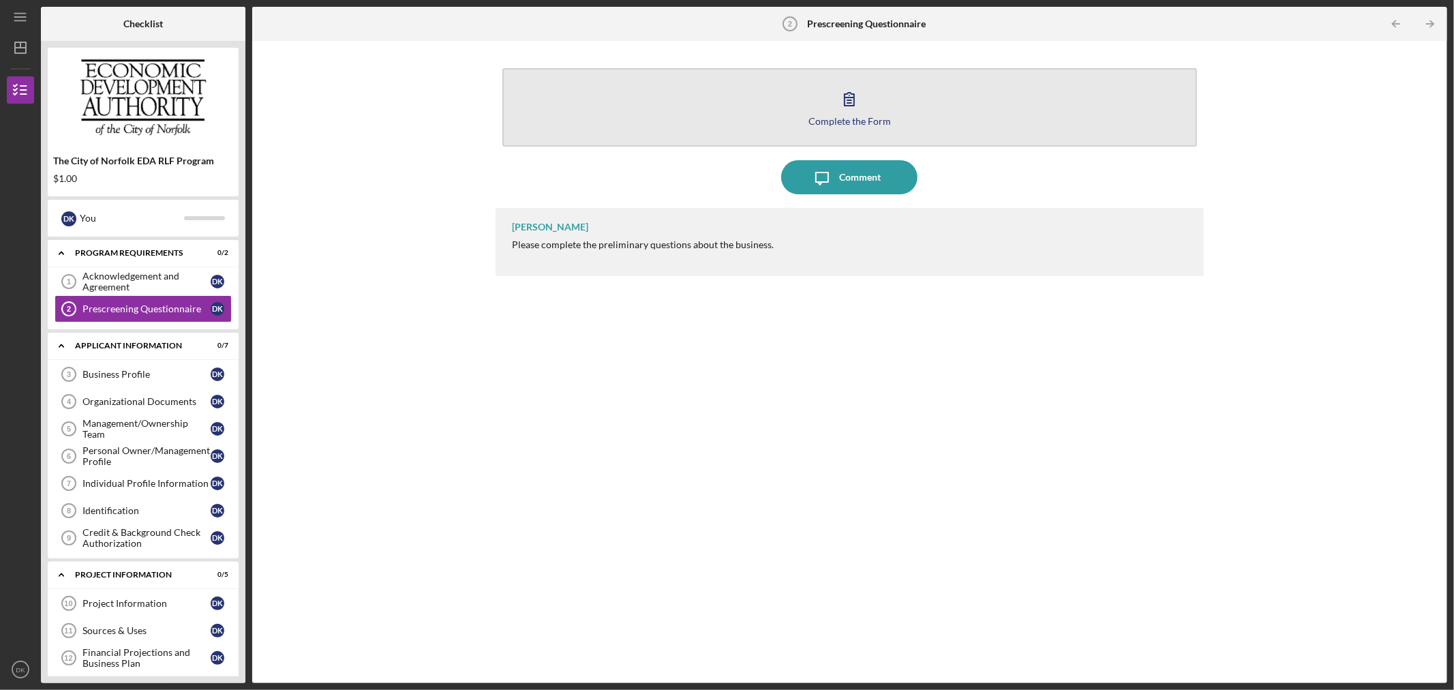
click at [890, 114] on button "Complete the Form Form" at bounding box center [849, 107] width 695 height 78
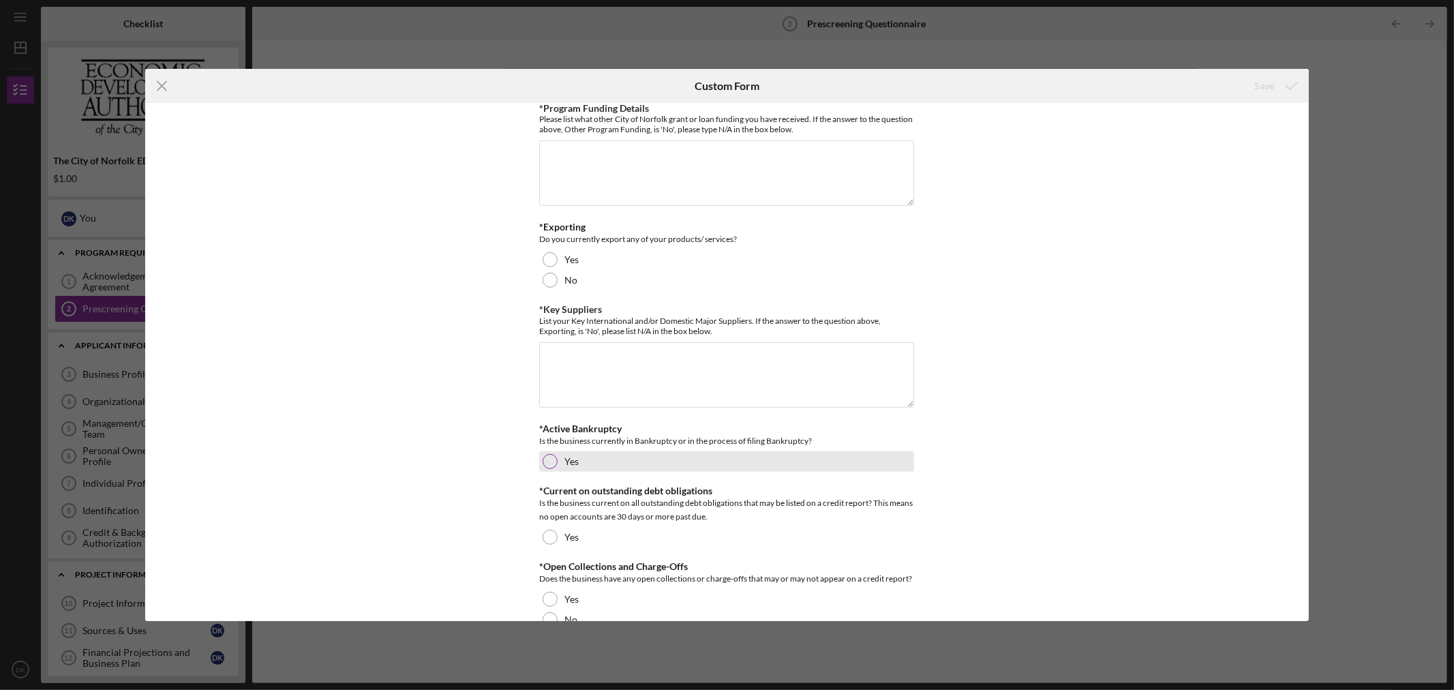
scroll to position [757, 0]
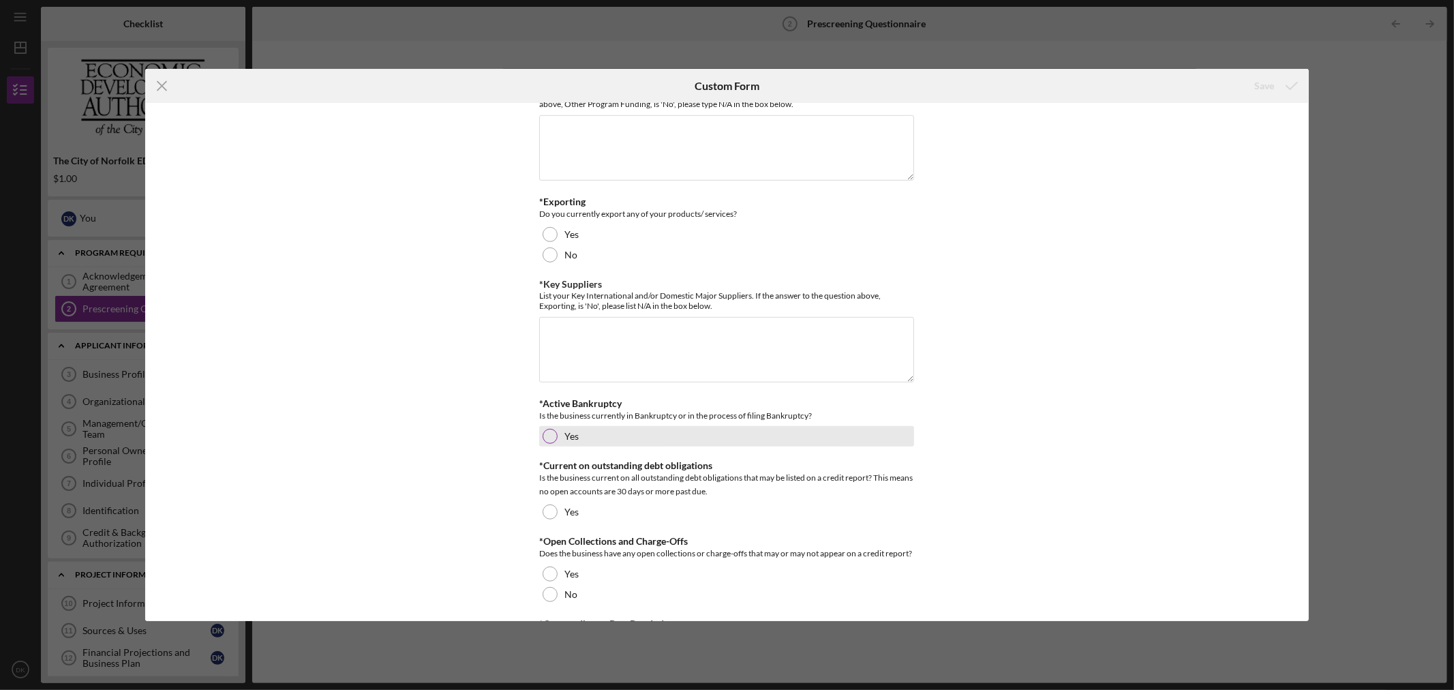
click at [559, 438] on div "Yes" at bounding box center [726, 436] width 375 height 20
click at [553, 442] on div at bounding box center [550, 436] width 15 height 15
click at [547, 440] on div at bounding box center [550, 436] width 7 height 7
click at [406, 493] on div "*Years in Operation Indicate the number of years the business has been conducti…" at bounding box center [726, 362] width 1163 height 518
click at [568, 427] on div "*Active Bankruptcy Is the business currently in Bankruptcy or in the process of…" at bounding box center [726, 422] width 375 height 48
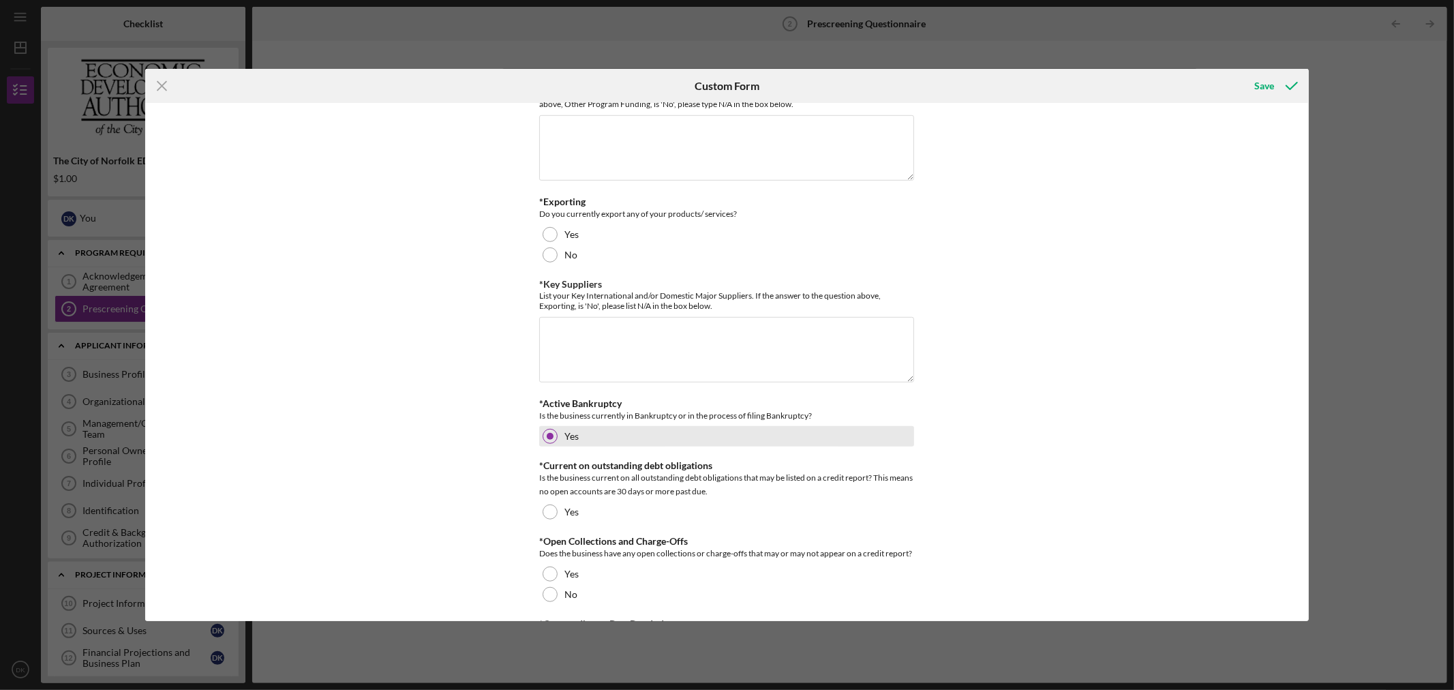
click at [566, 437] on label "Yes" at bounding box center [571, 436] width 14 height 11
click at [566, 438] on label "Yes" at bounding box center [571, 436] width 14 height 11
click at [528, 425] on div "*Years in Operation Indicate the number of years the business has been conducti…" at bounding box center [726, 362] width 1163 height 518
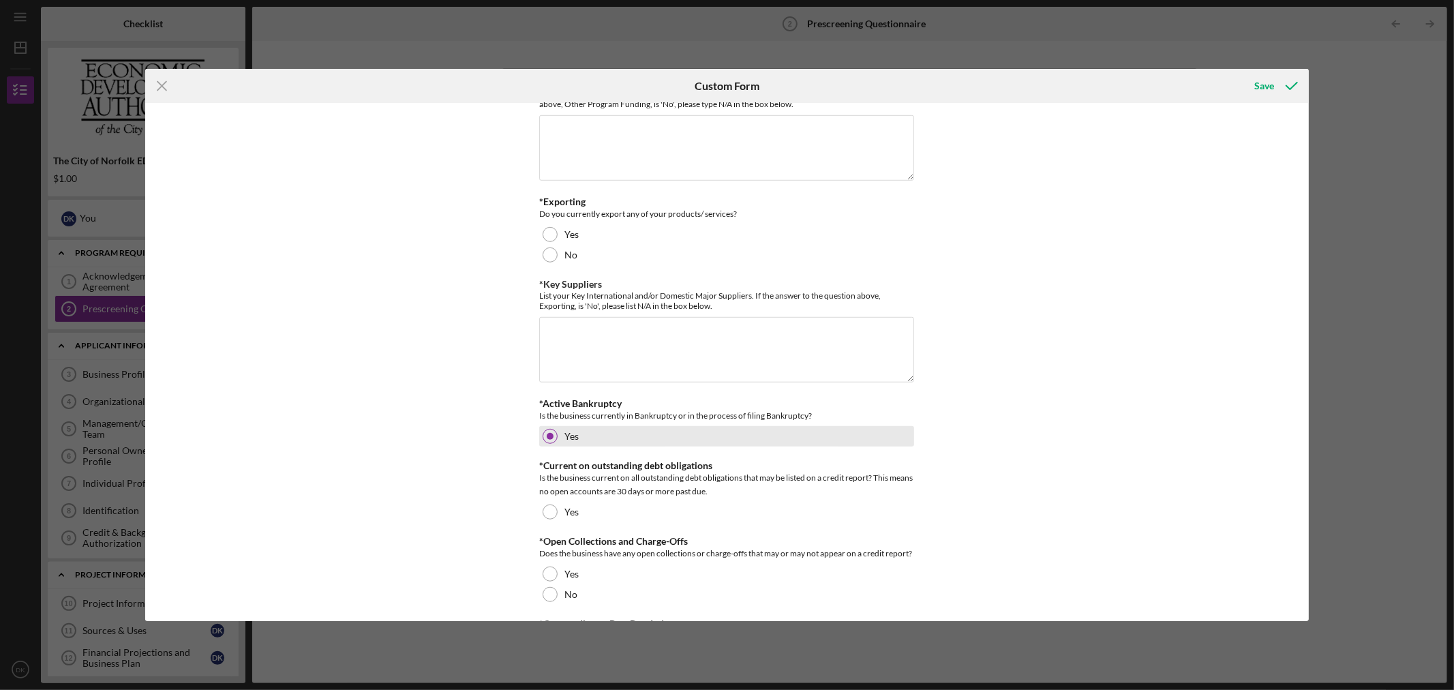
click at [637, 437] on div "Yes" at bounding box center [726, 436] width 375 height 20
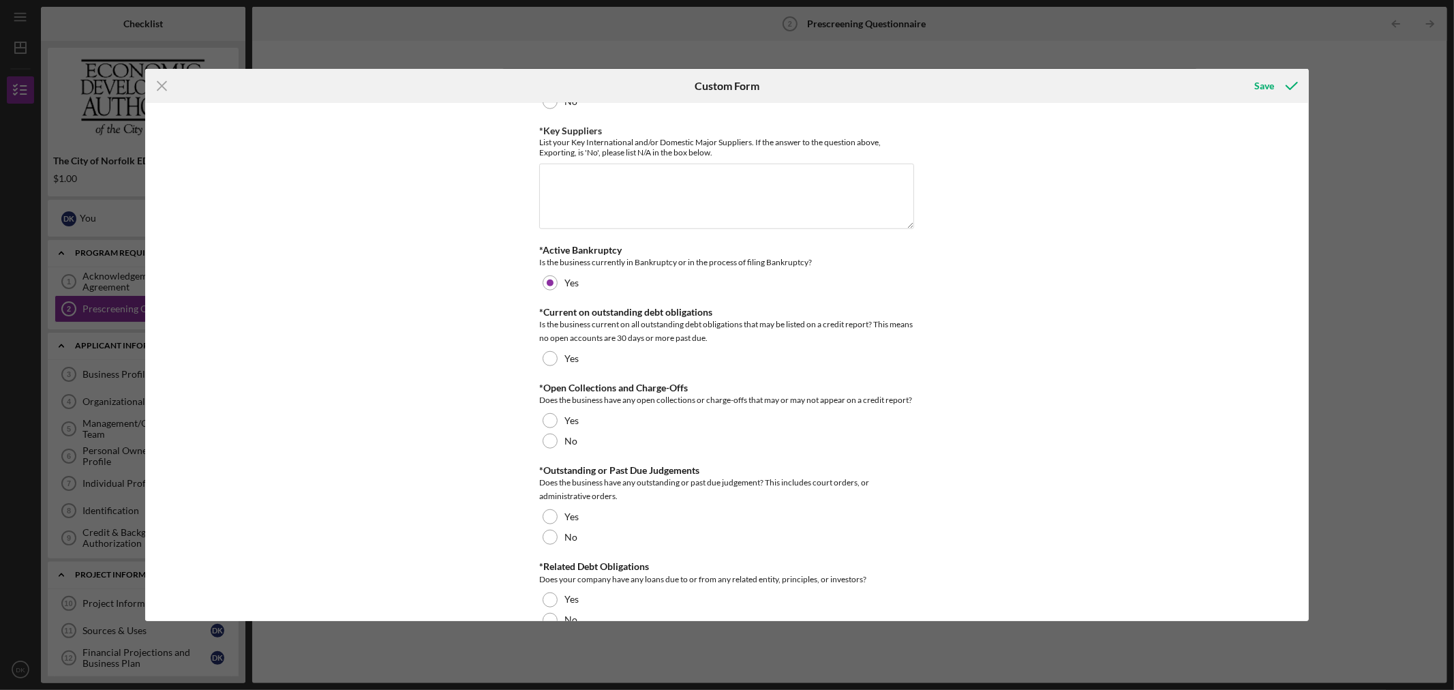
scroll to position [1026, 0]
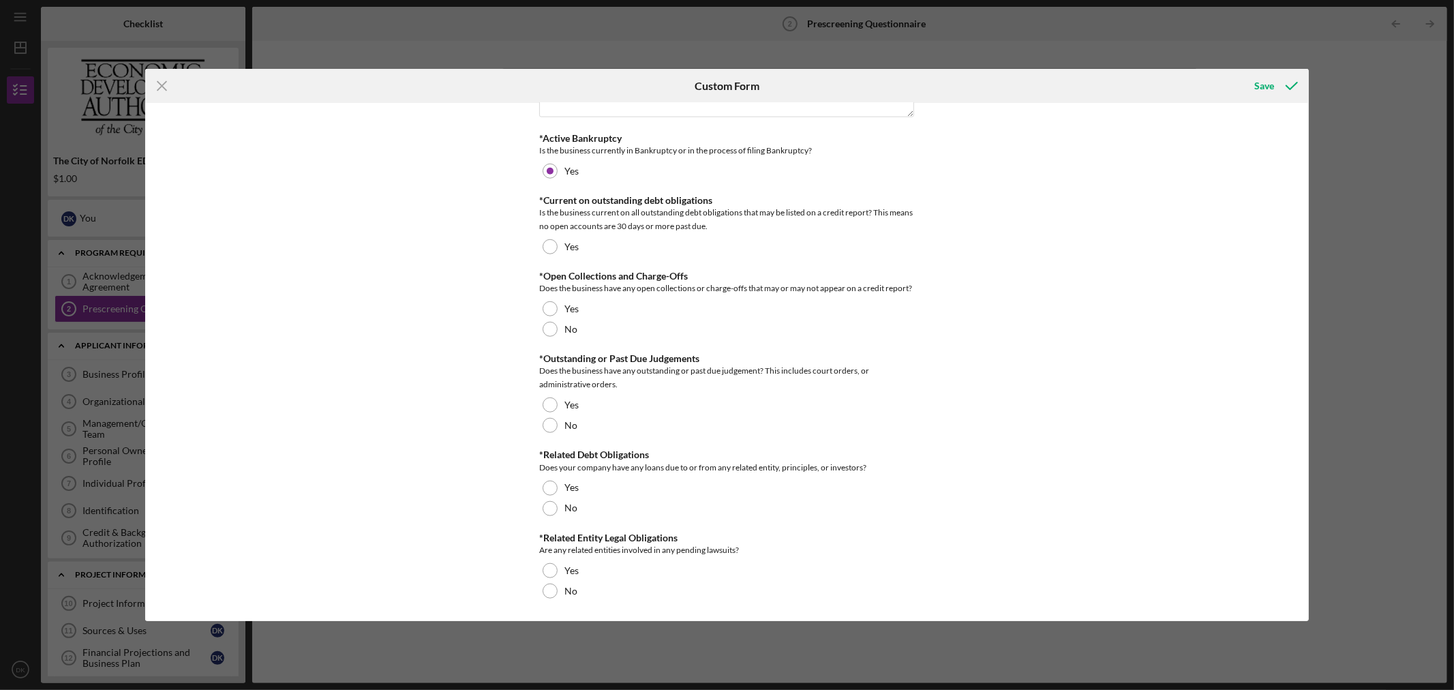
click at [165, 89] on line at bounding box center [161, 86] width 9 height 9
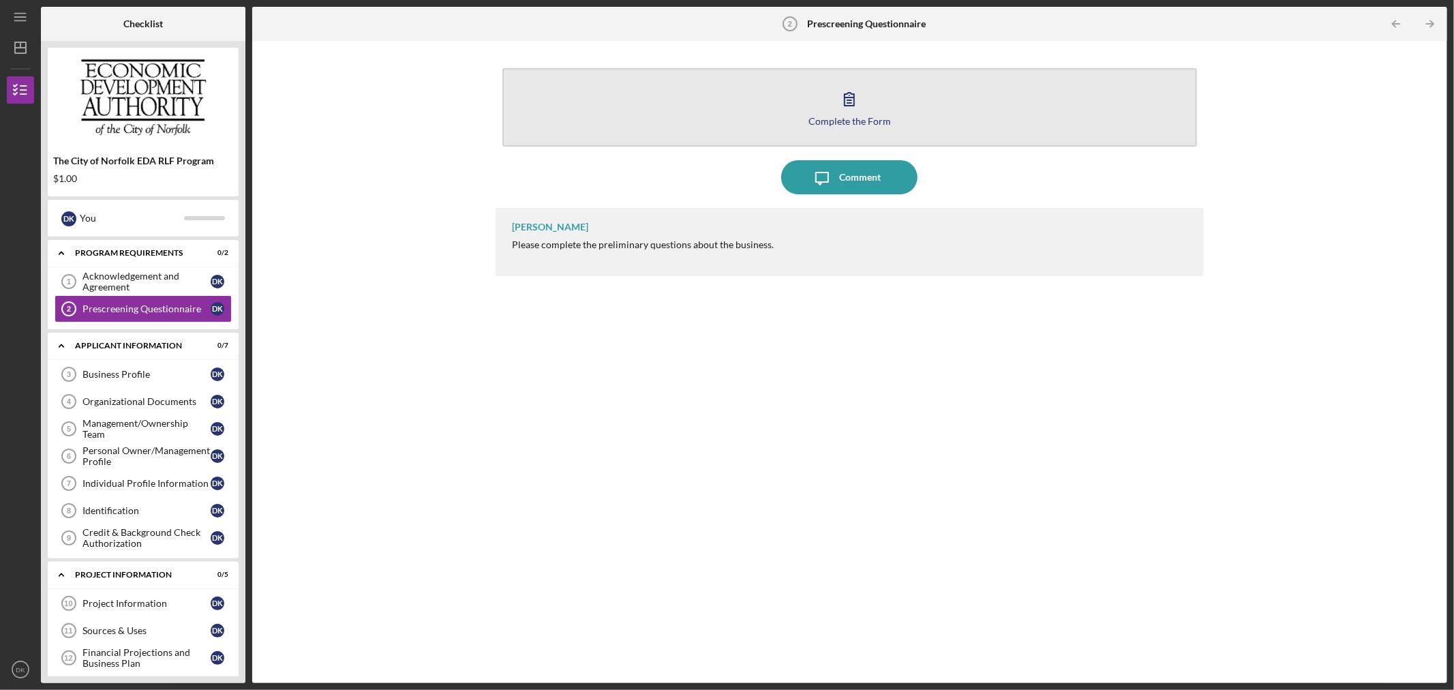
click at [776, 123] on button "Complete the Form Form" at bounding box center [849, 107] width 695 height 78
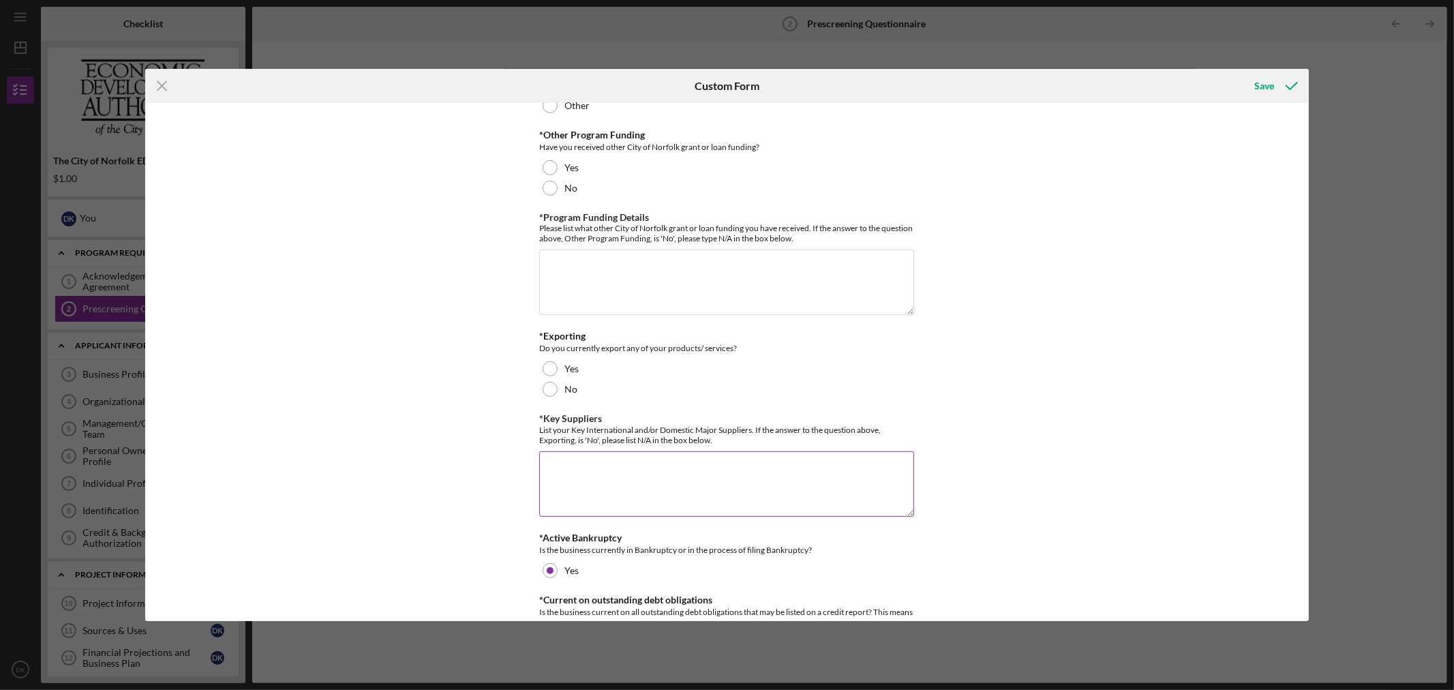
scroll to position [682, 0]
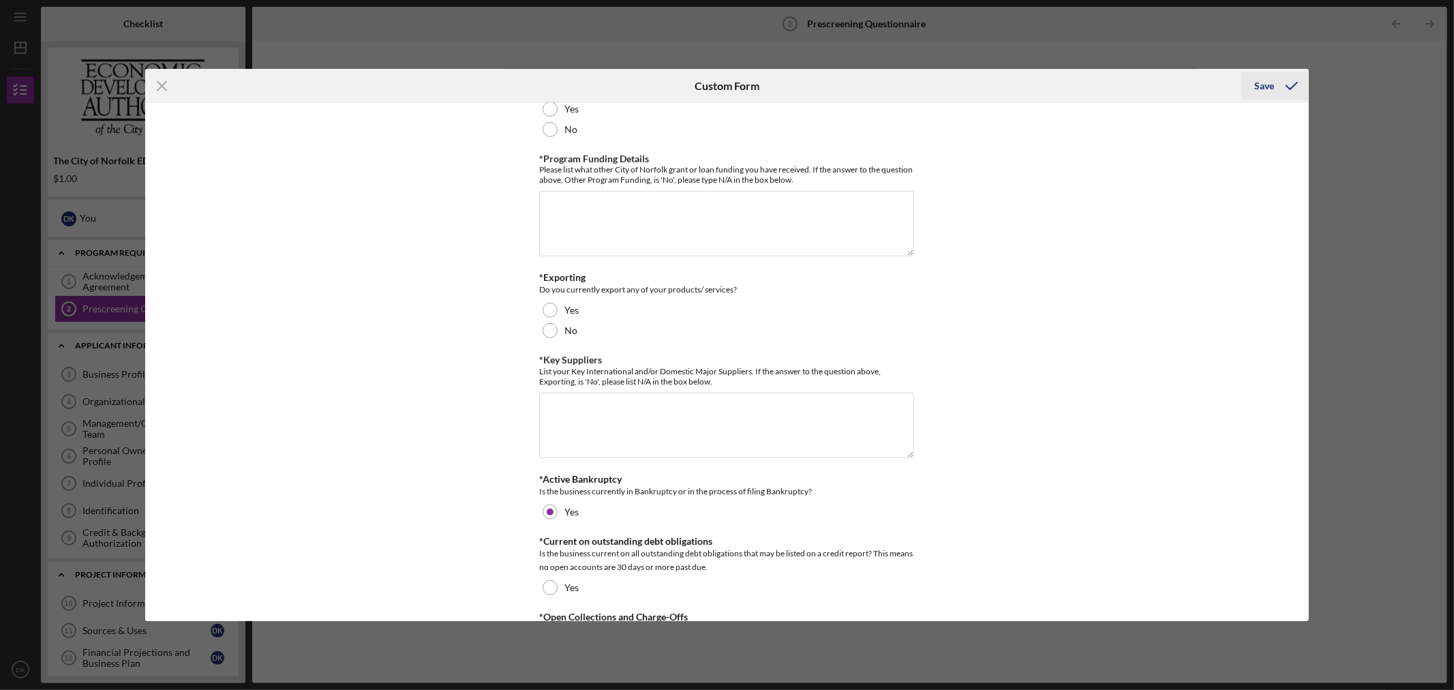
click at [1251, 85] on button "Save" at bounding box center [1274, 85] width 67 height 27
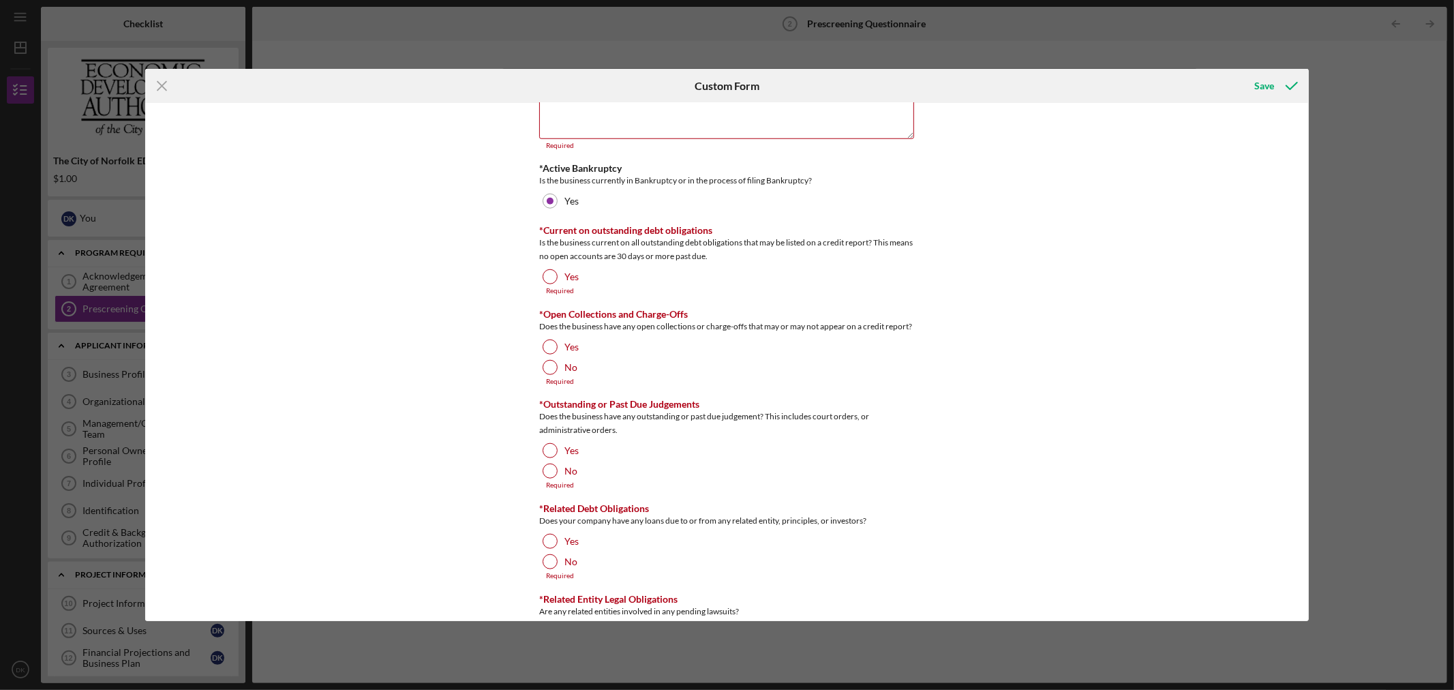
scroll to position [1143, 0]
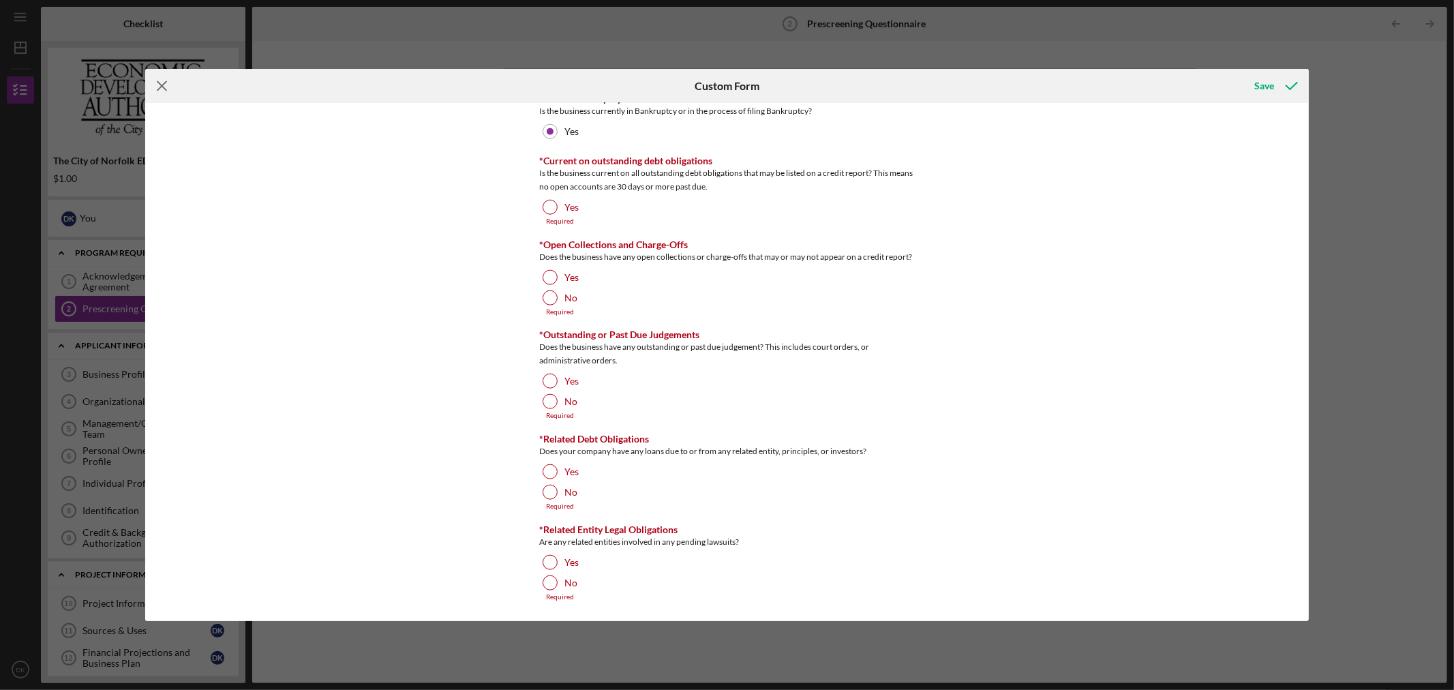
click at [164, 83] on line at bounding box center [161, 86] width 9 height 9
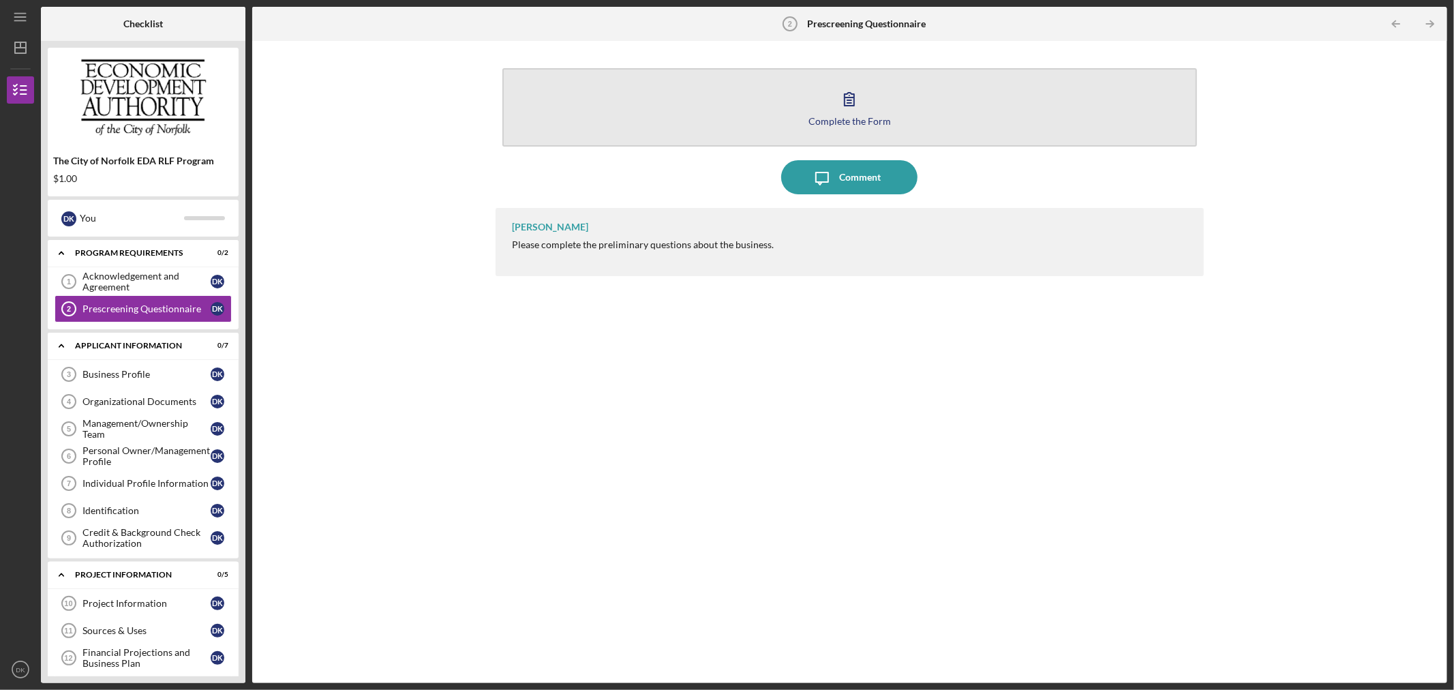
click at [734, 111] on button "Complete the Form Form" at bounding box center [849, 107] width 695 height 78
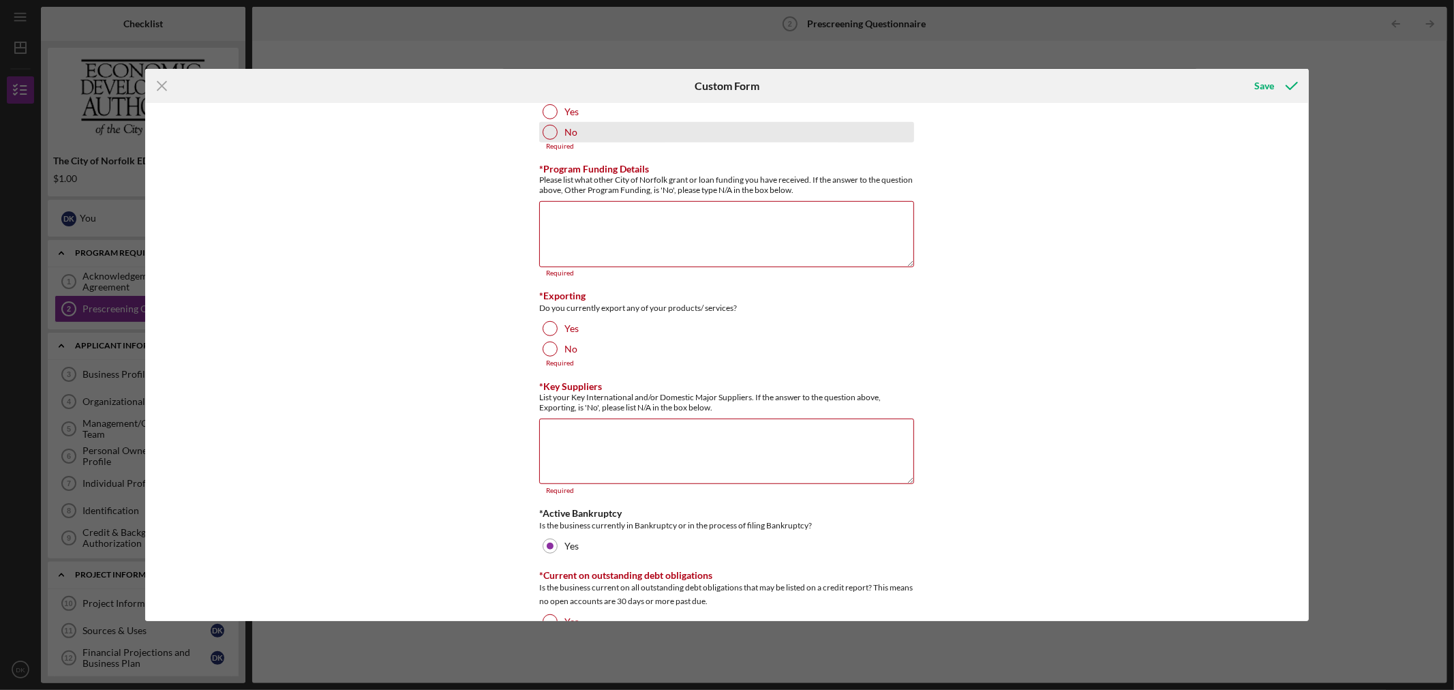
scroll to position [1135, 0]
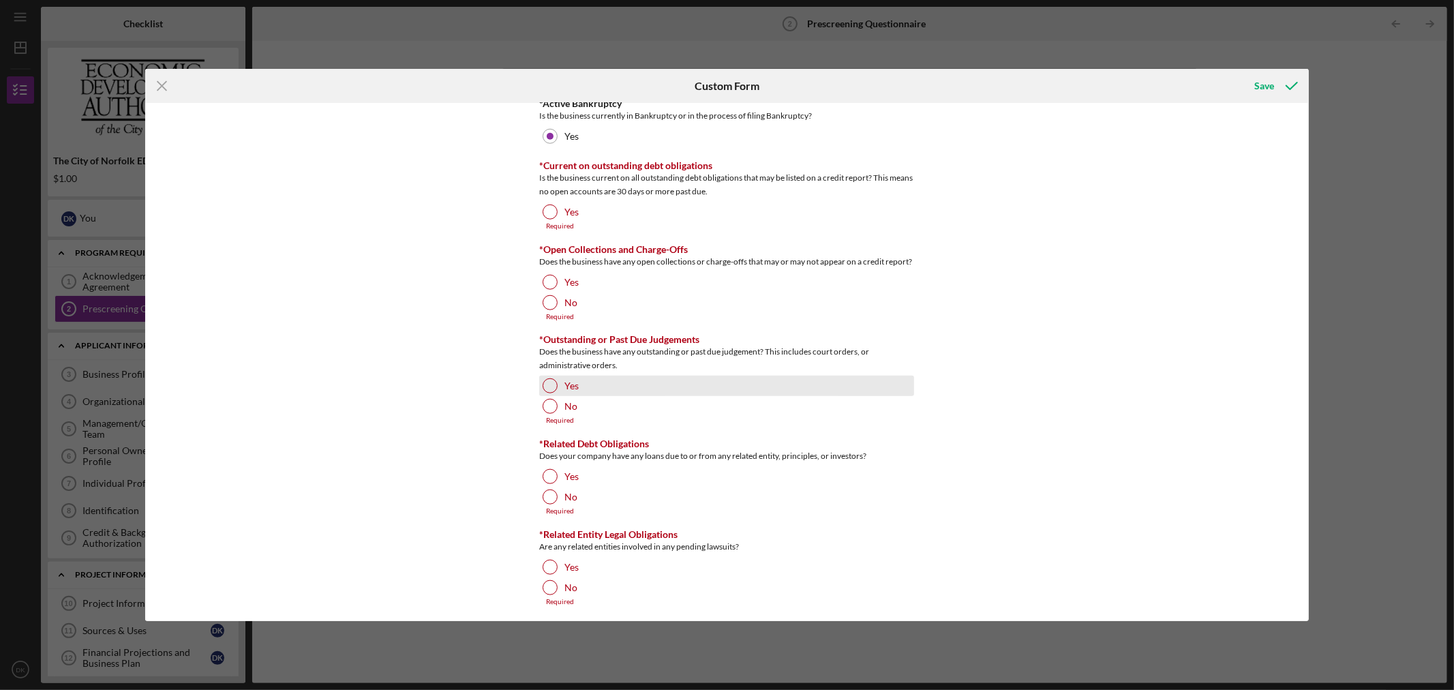
click at [553, 393] on div at bounding box center [550, 385] width 15 height 15
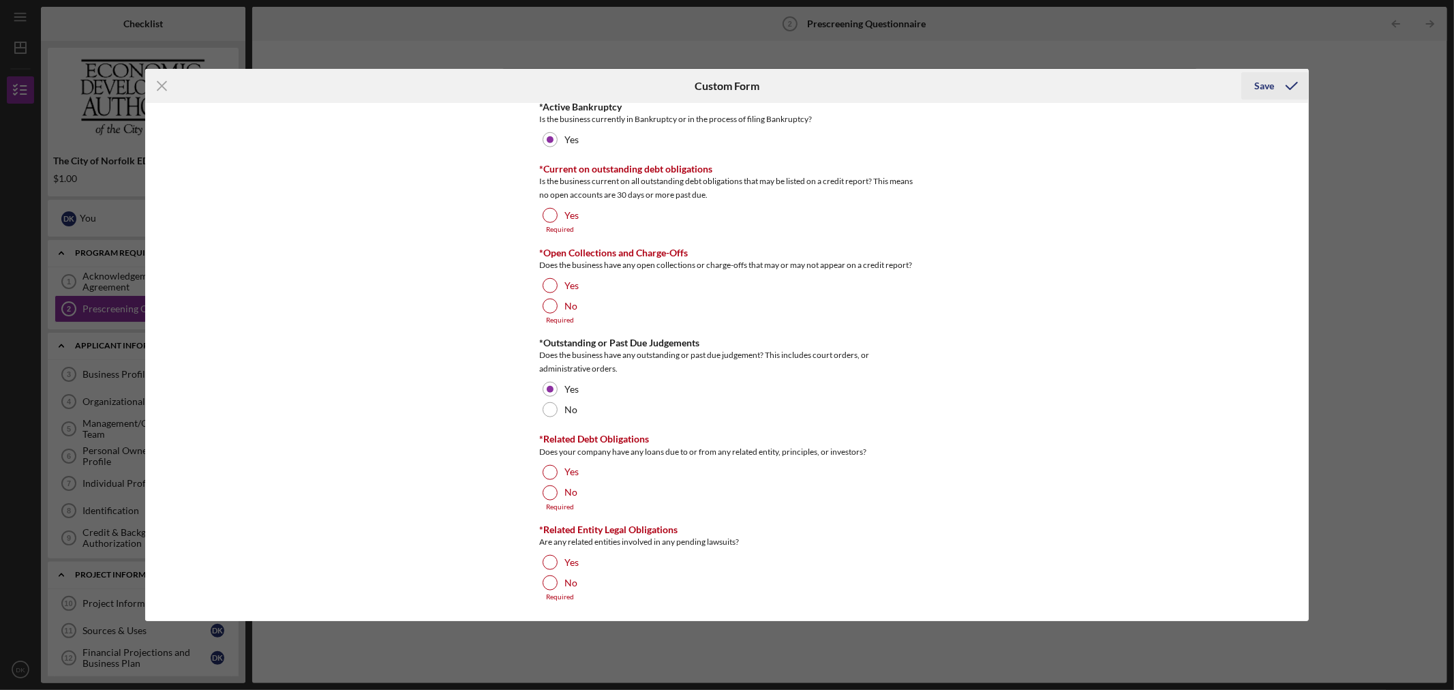
click at [1277, 87] on icon "submit" at bounding box center [1291, 86] width 34 height 34
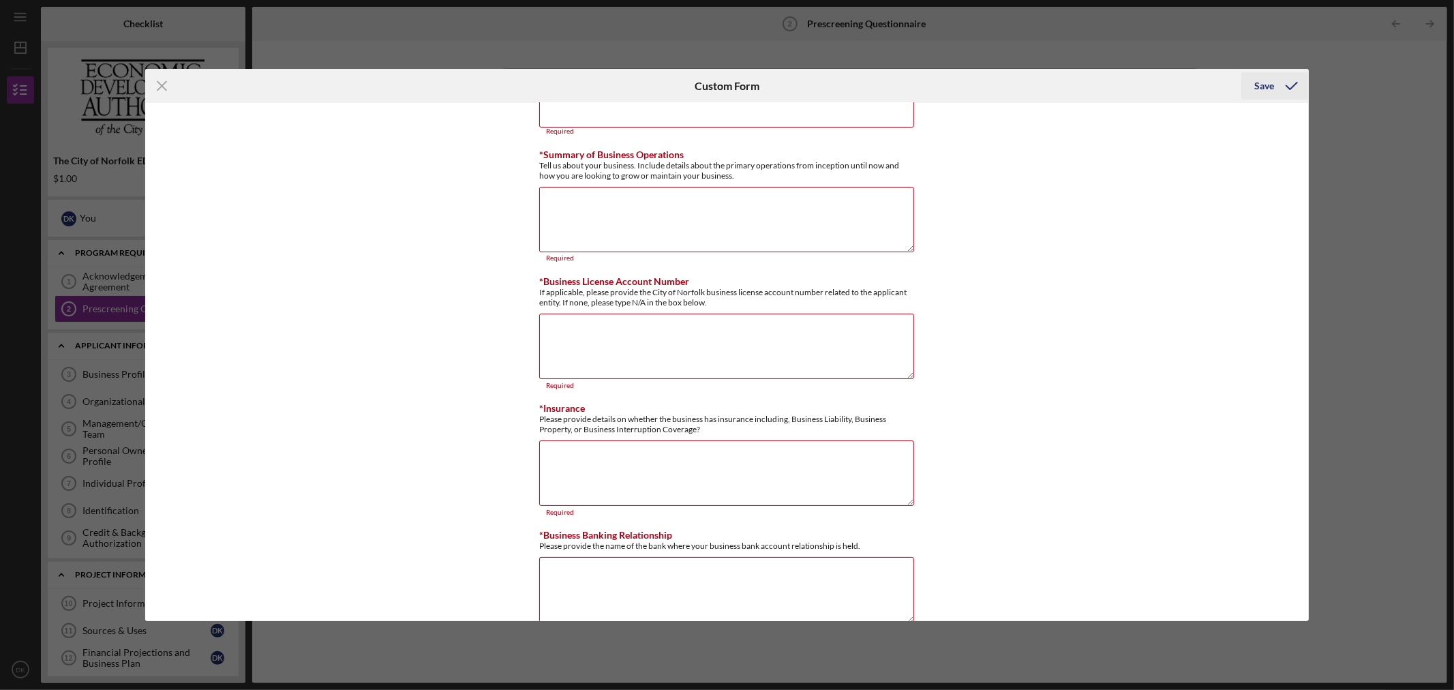
scroll to position [7, 0]
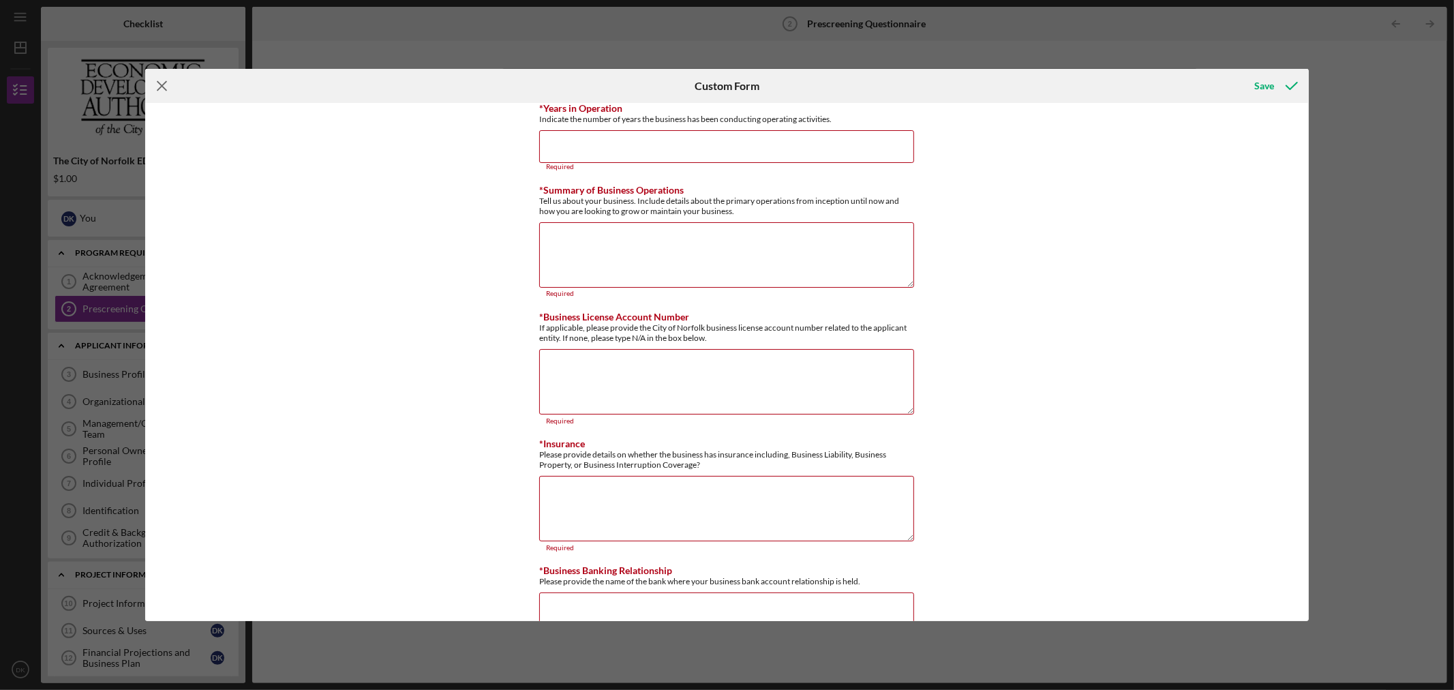
click at [164, 89] on icon "Icon/Menu Close" at bounding box center [162, 86] width 34 height 34
